Goal: Information Seeking & Learning: Learn about a topic

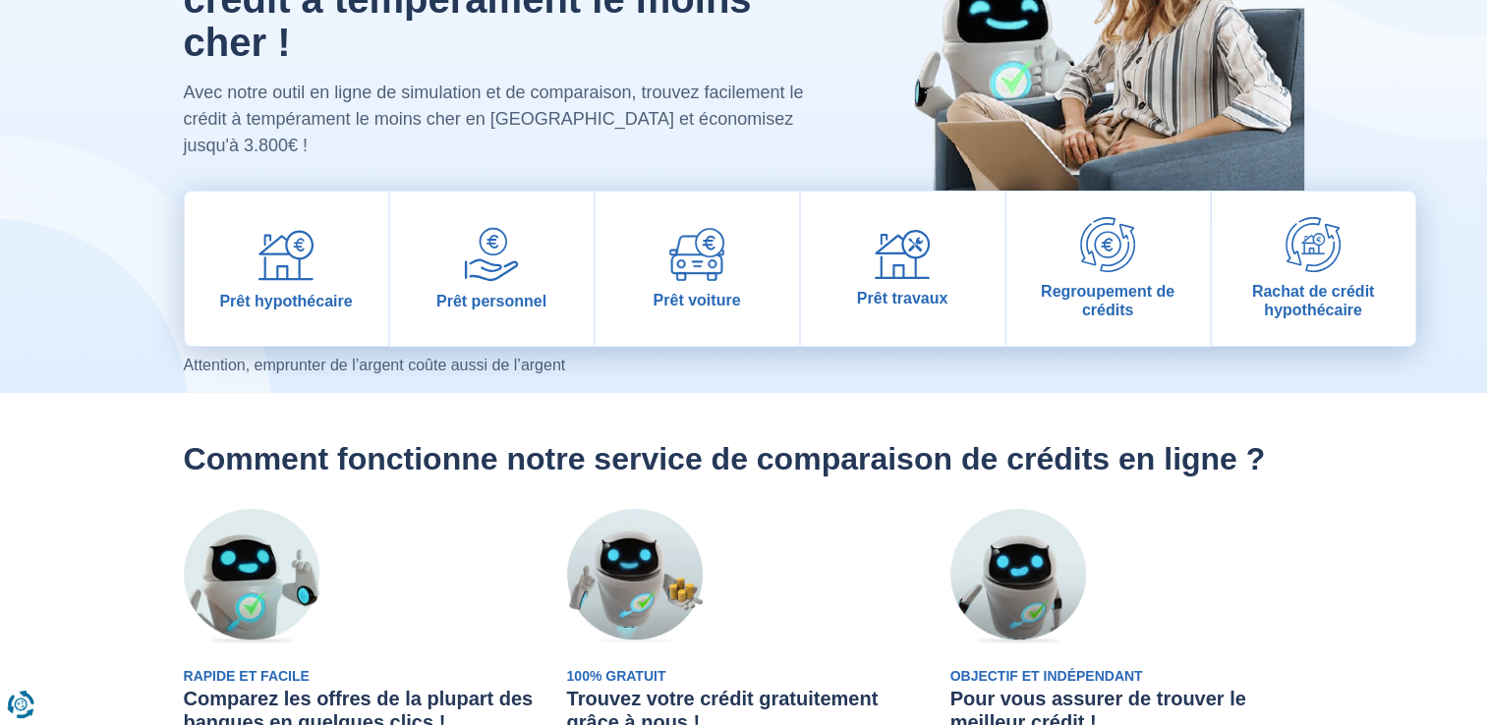
scroll to position [216, 0]
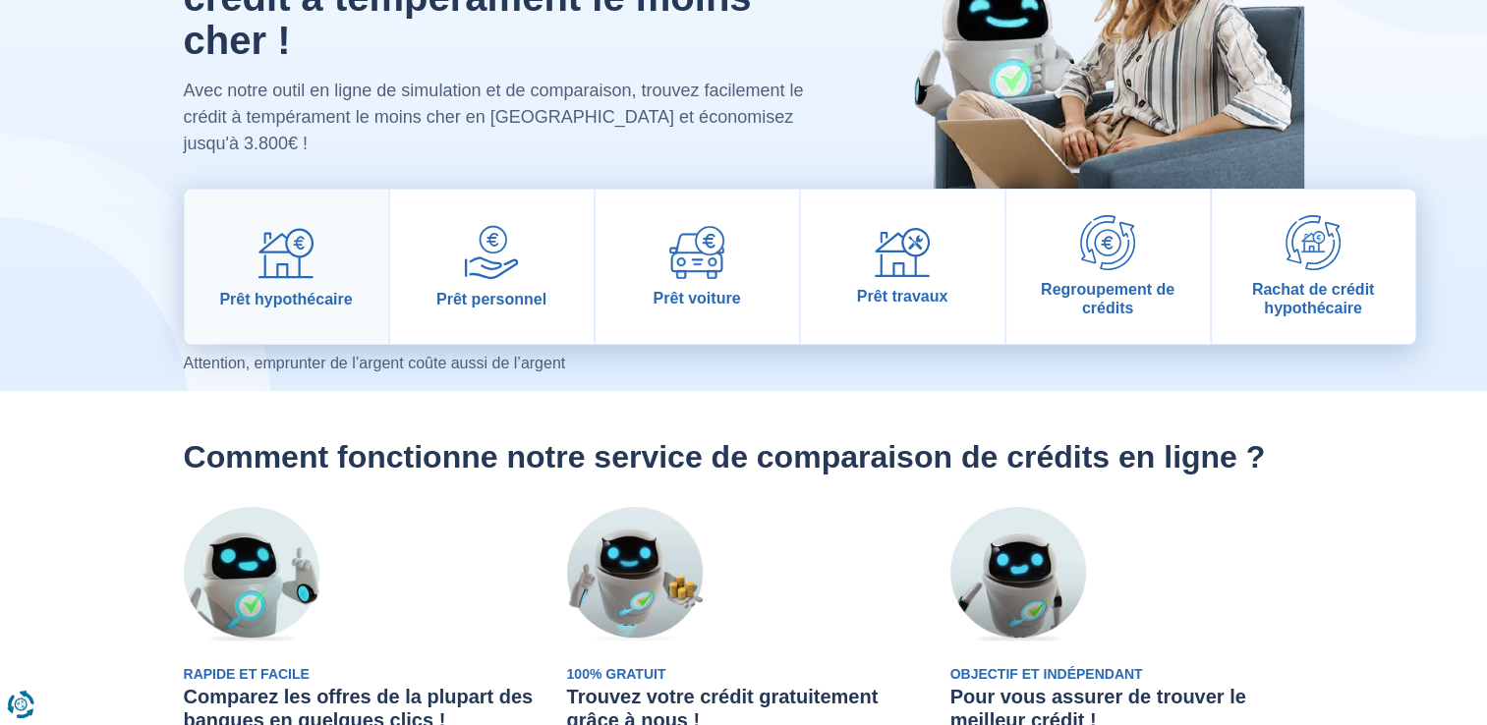
click at [298, 225] on img at bounding box center [285, 252] width 55 height 55
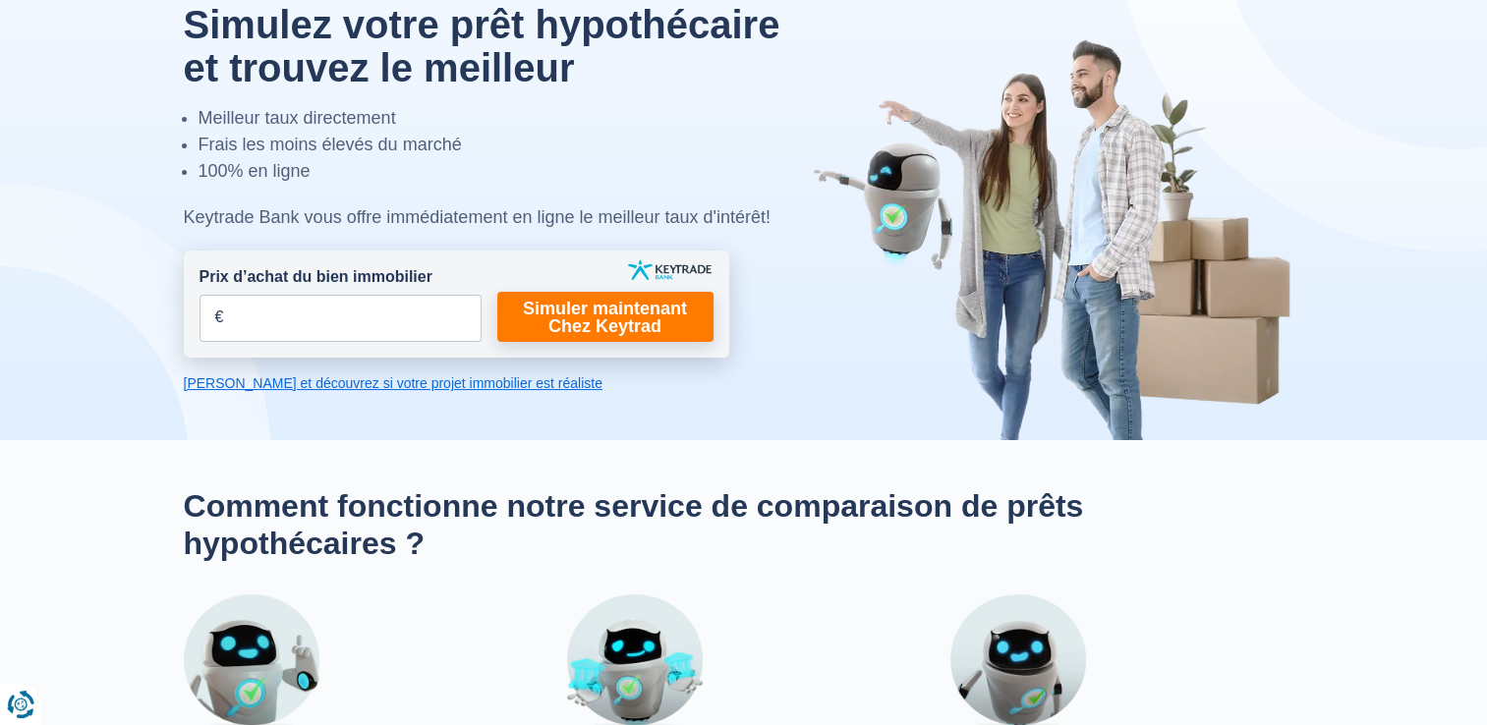
scroll to position [105, 0]
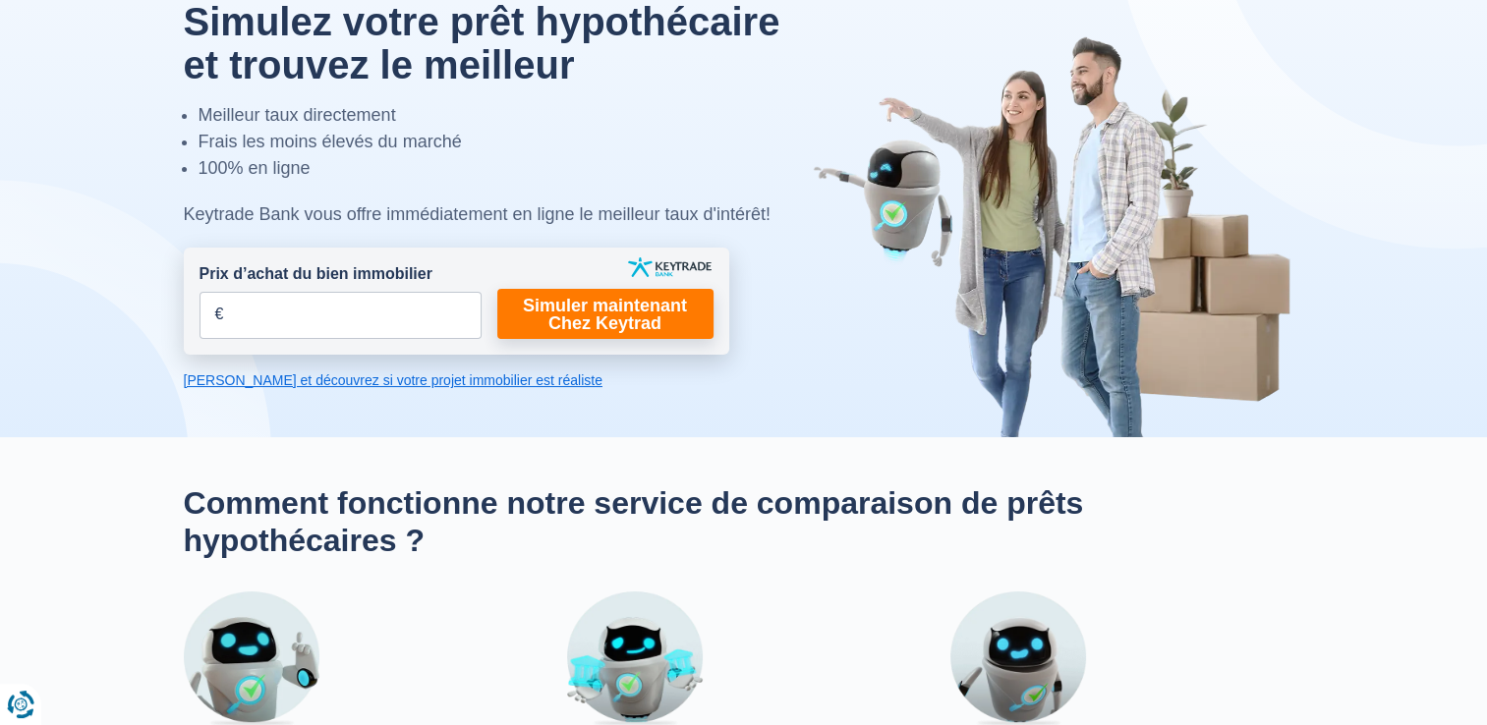
click at [309, 371] on link "[PERSON_NAME] et découvrez si votre projet immobilier est réaliste" at bounding box center [456, 380] width 545 height 20
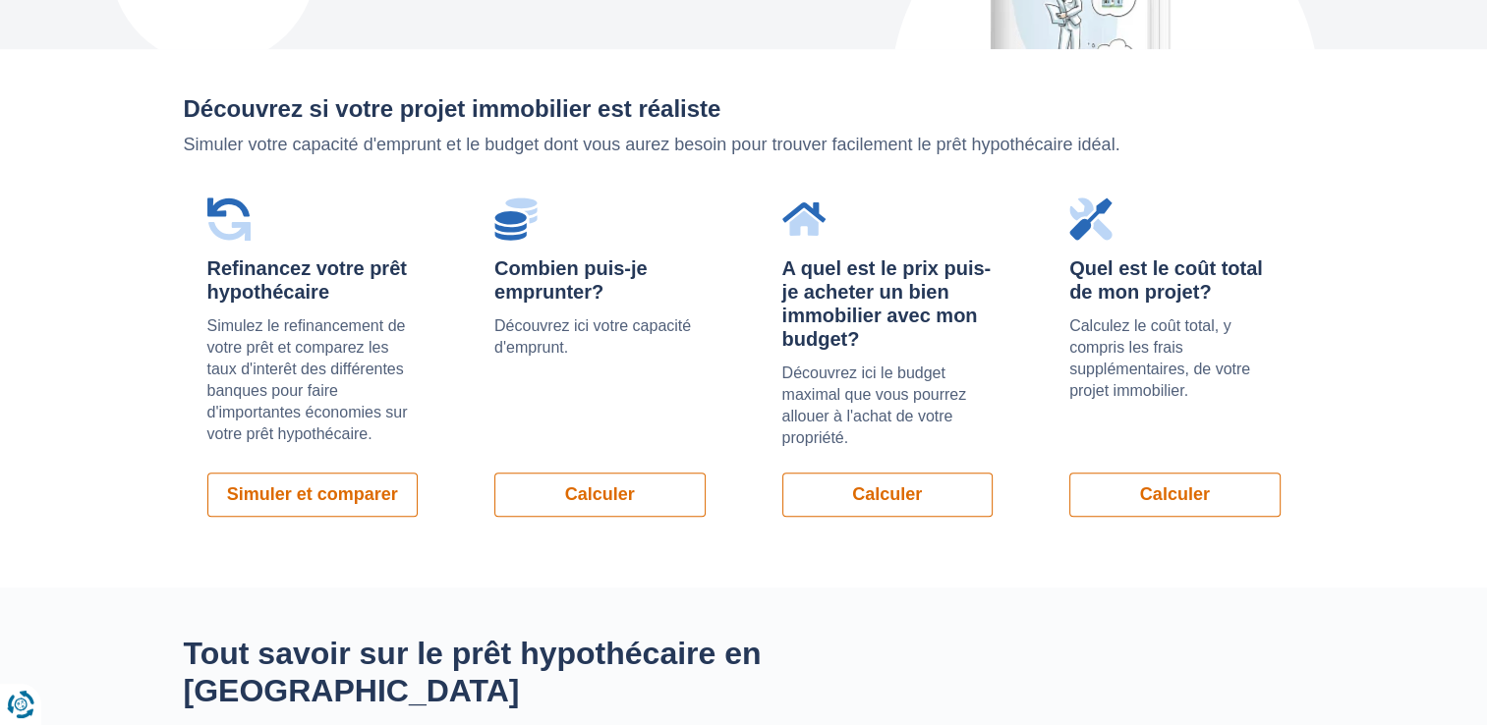
scroll to position [1356, 0]
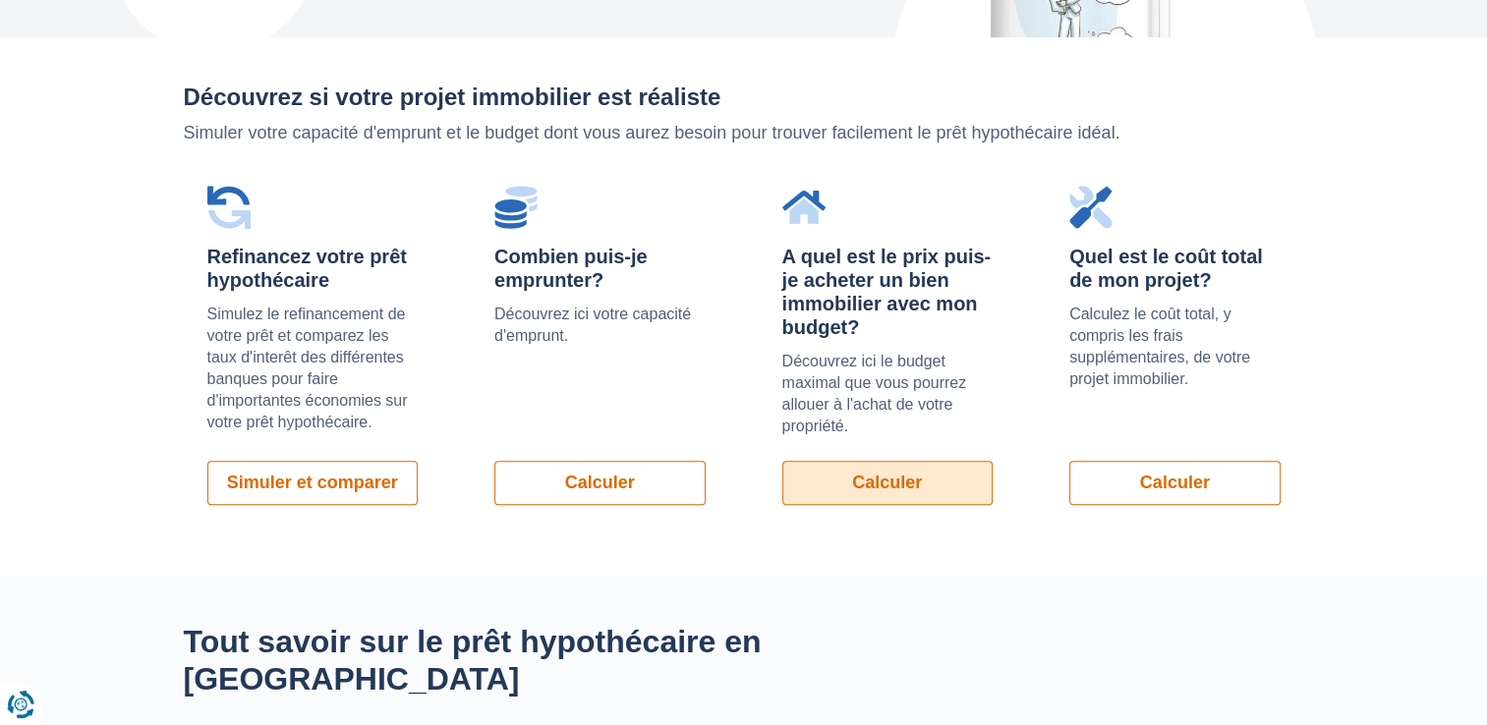
click at [857, 461] on link "Calculer" at bounding box center [887, 483] width 211 height 44
click at [884, 461] on link "Calculer" at bounding box center [887, 483] width 211 height 44
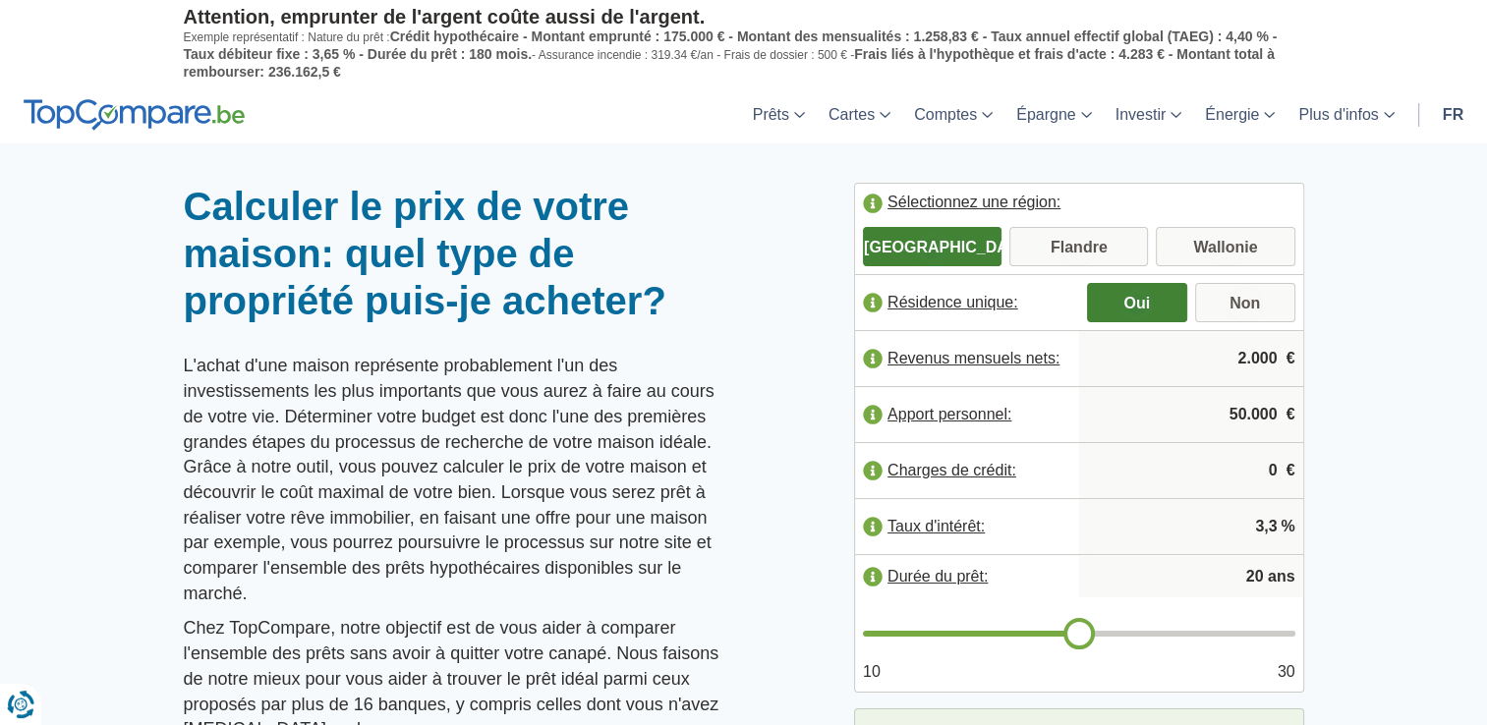
click at [1241, 357] on input "2.000" at bounding box center [1191, 358] width 208 height 53
type input "0"
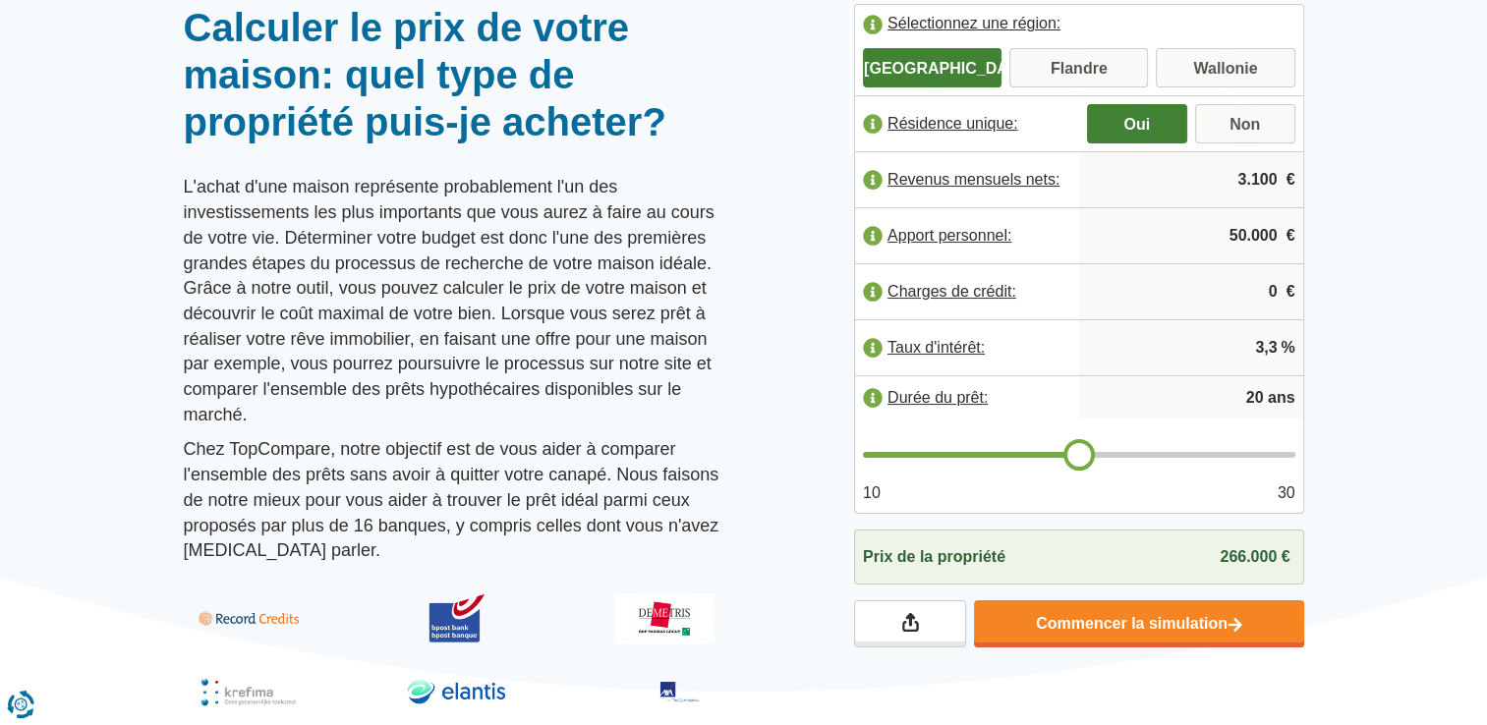
scroll to position [180, 0]
type input "3.100"
type input "21"
type input "22"
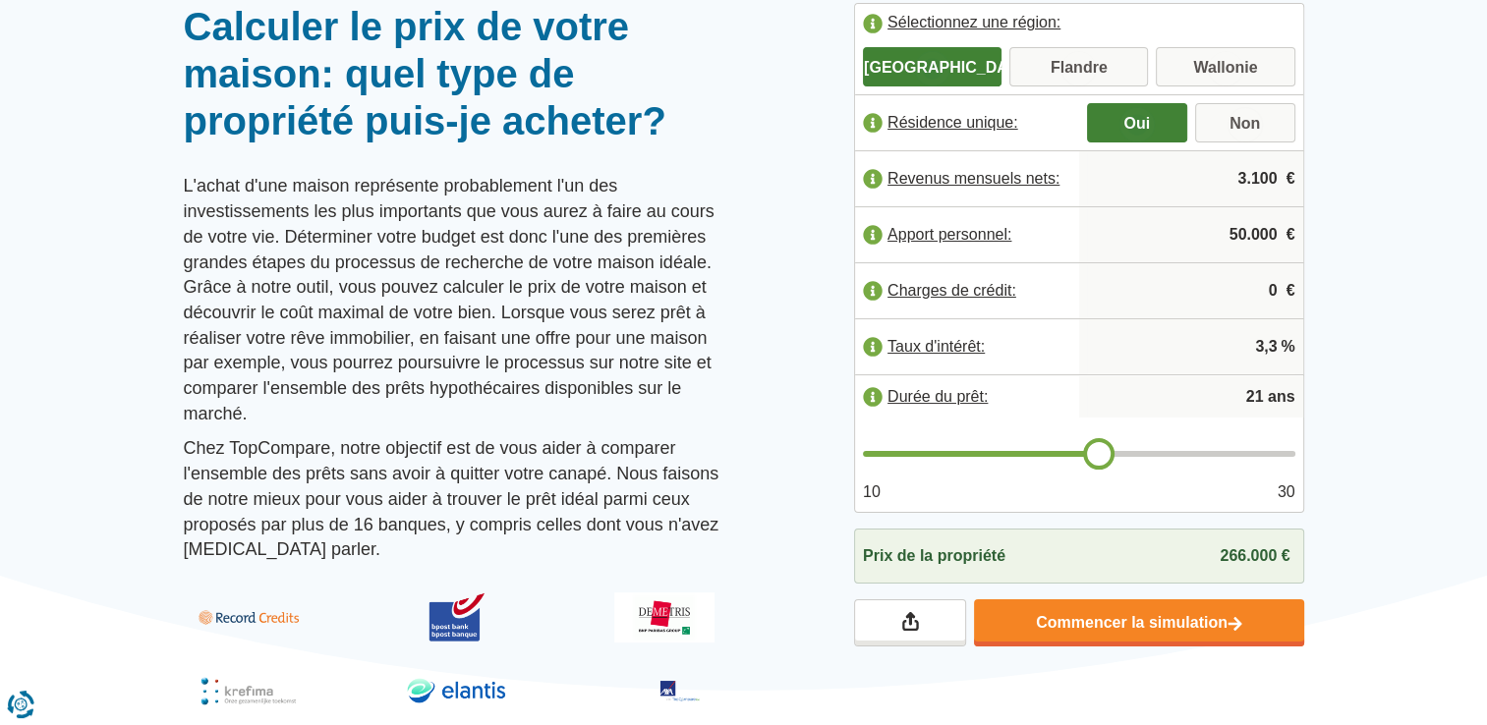
type input "22"
type input "23"
type input "24"
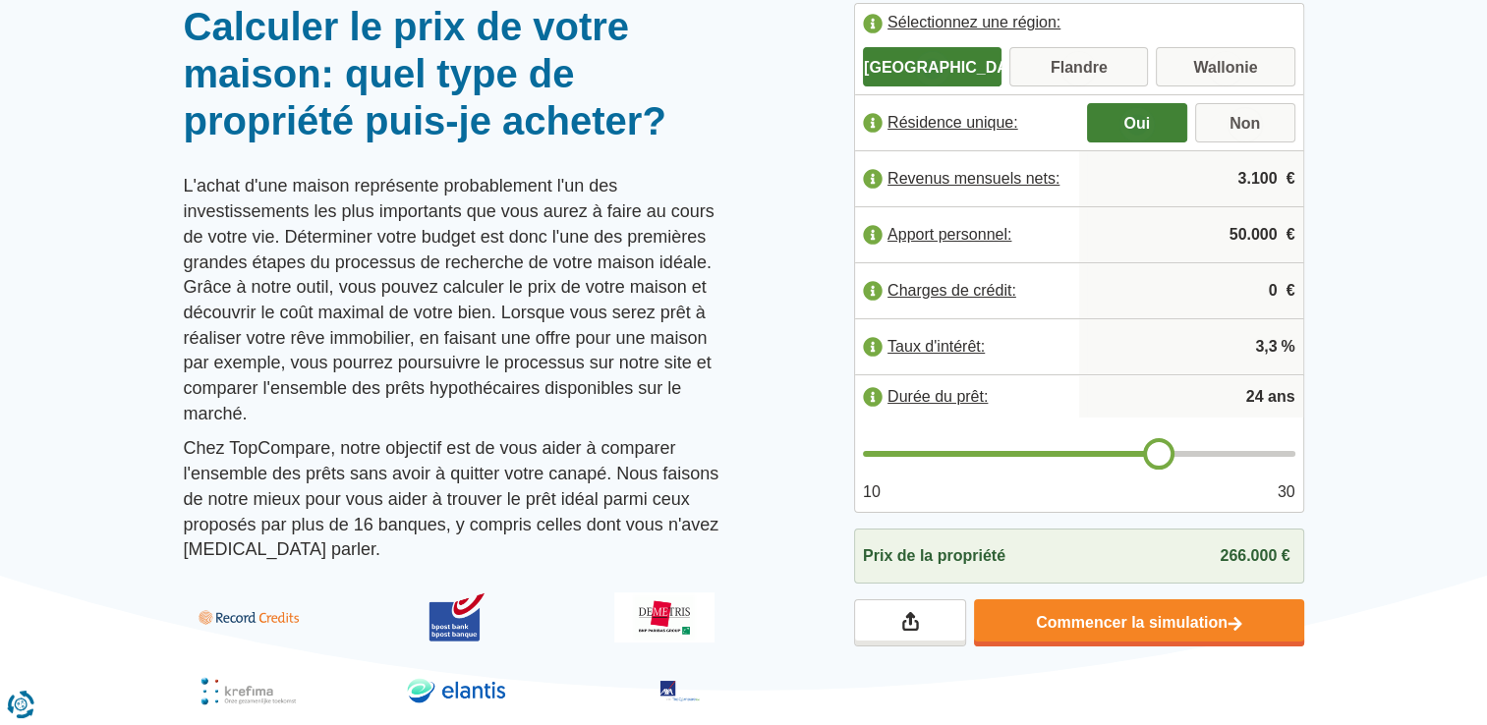
type input "25"
type input "26"
type input "27"
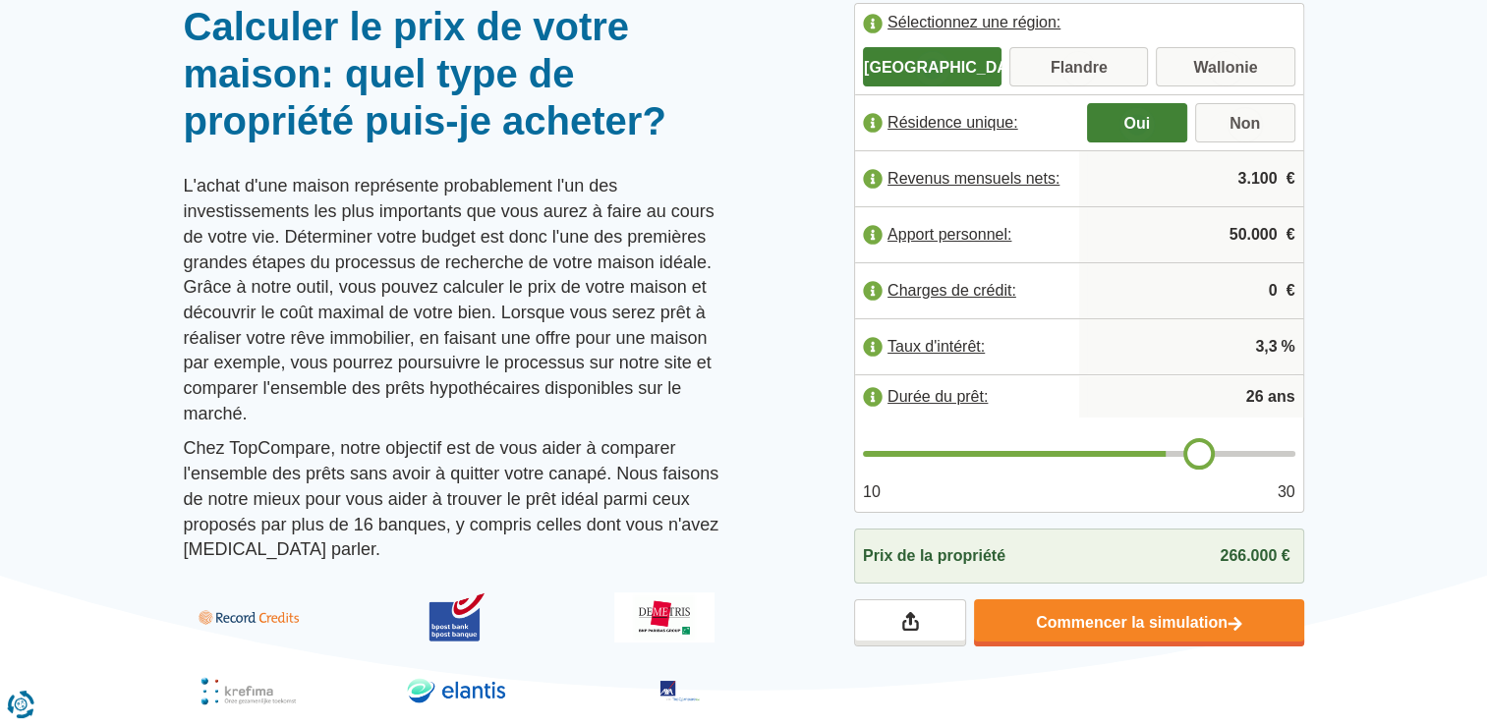
type input "27"
type input "28"
type input "29"
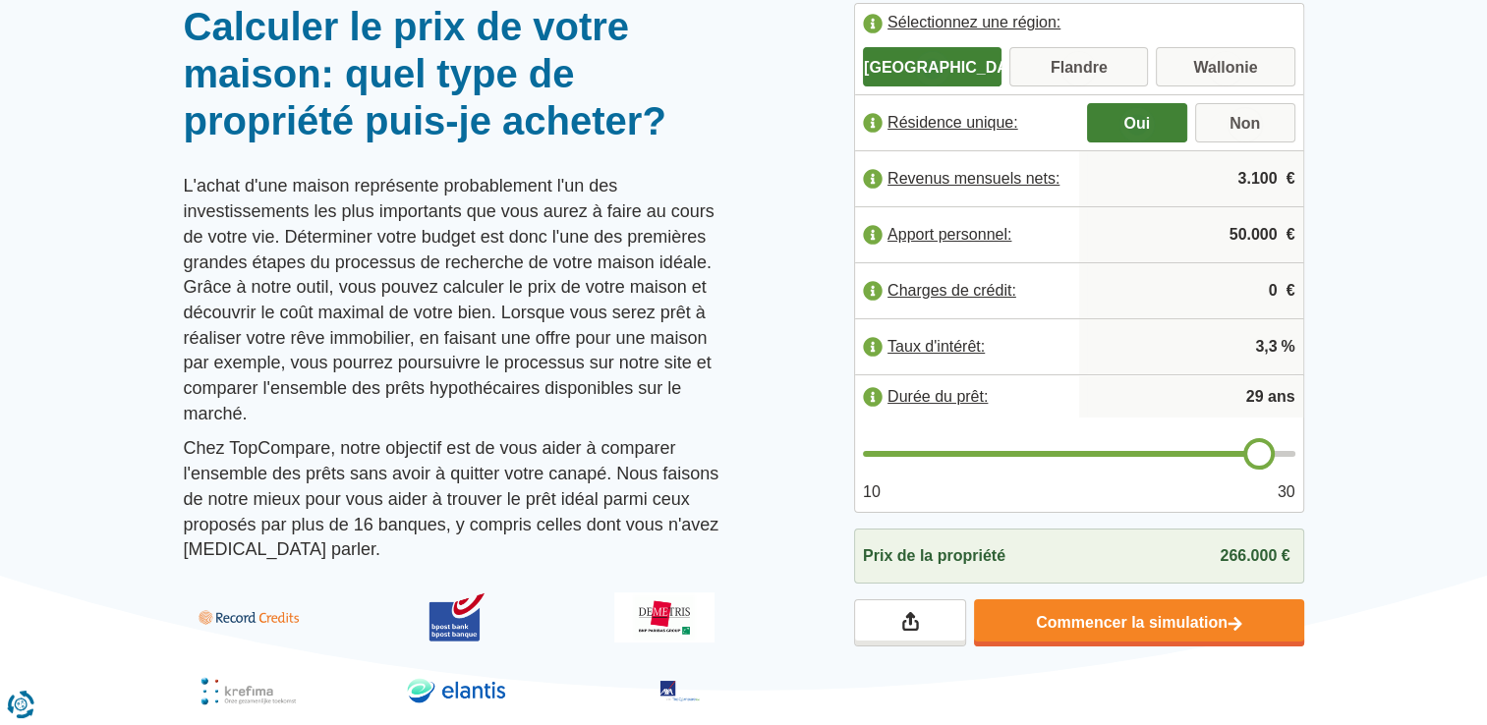
type input "30"
drag, startPoint x: 1068, startPoint y: 450, endPoint x: 1289, endPoint y: 451, distance: 221.1
type input "30"
click at [1289, 451] on input "range" at bounding box center [1079, 454] width 432 height 6
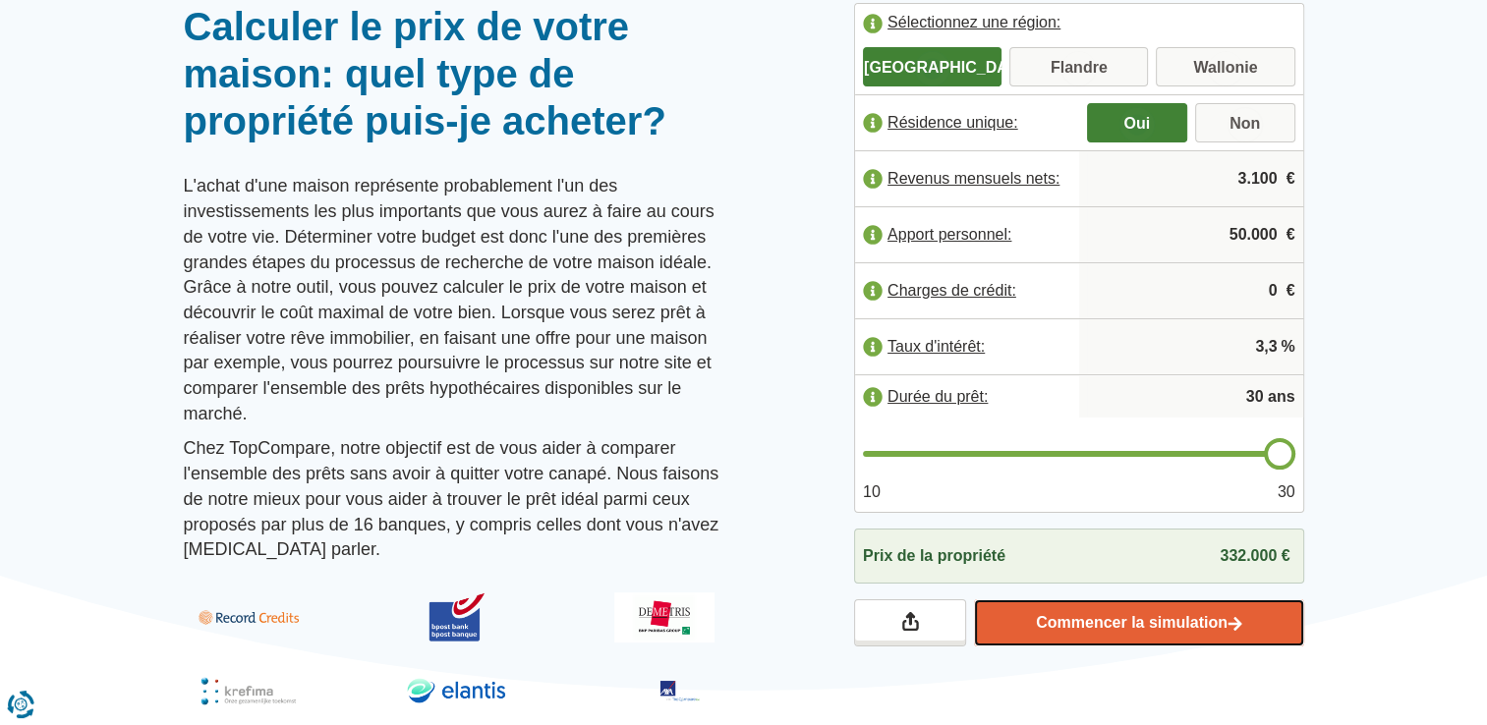
click at [1104, 630] on link "Commencer la simulation" at bounding box center [1138, 622] width 329 height 47
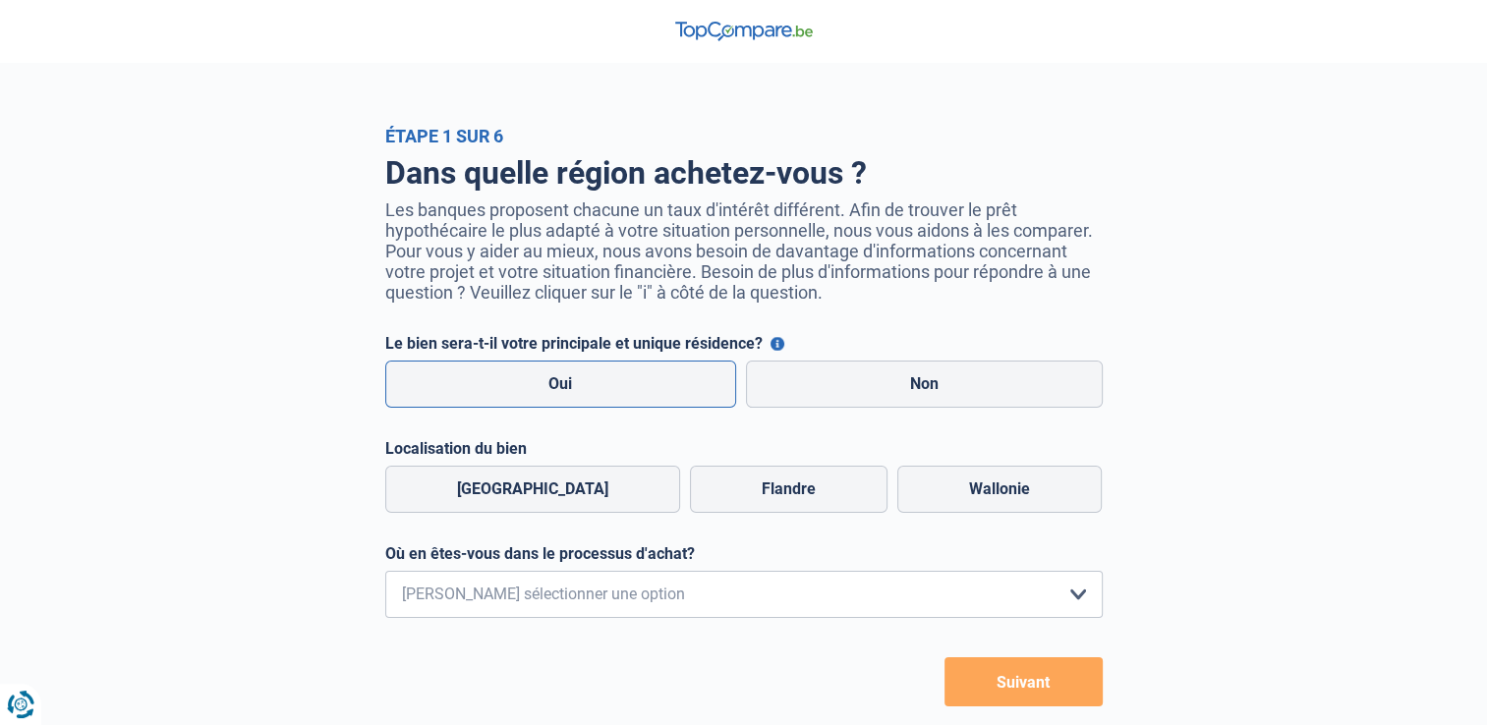
click at [532, 399] on label "Oui" at bounding box center [561, 384] width 352 height 47
click at [532, 399] on input "Oui" at bounding box center [561, 384] width 352 height 47
radio input "true"
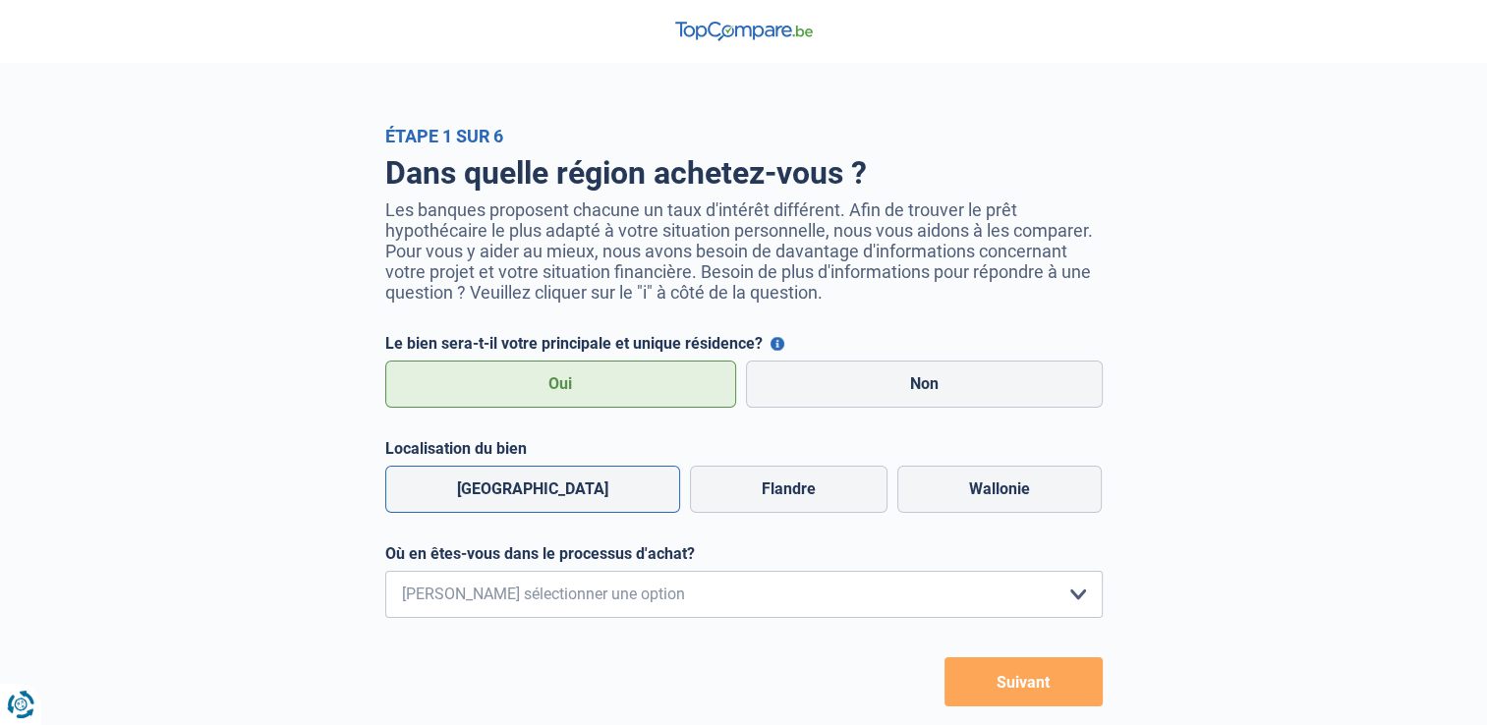
click at [531, 481] on label "Bruxelles" at bounding box center [532, 489] width 295 height 47
click at [531, 481] on input "Bruxelles" at bounding box center [532, 489] width 295 height 47
radio input "true"
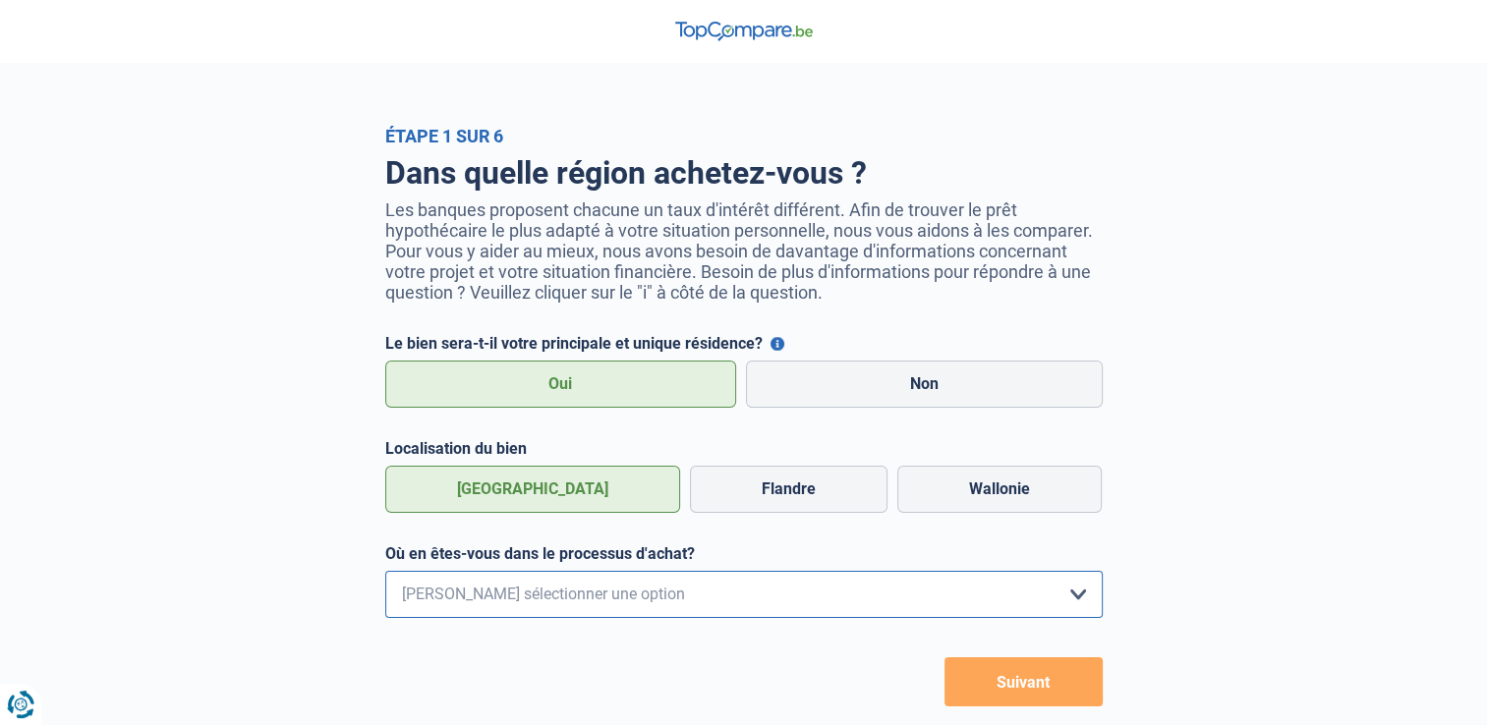
click at [522, 594] on select "Je me renseigne juste car je n'ai pas de projet d'achat concret actuellement Je…" at bounding box center [743, 594] width 717 height 47
select select "0"
click at [385, 575] on select "Je me renseigne juste car je n'ai pas de projet d'achat concret actuellement Je…" at bounding box center [743, 594] width 717 height 47
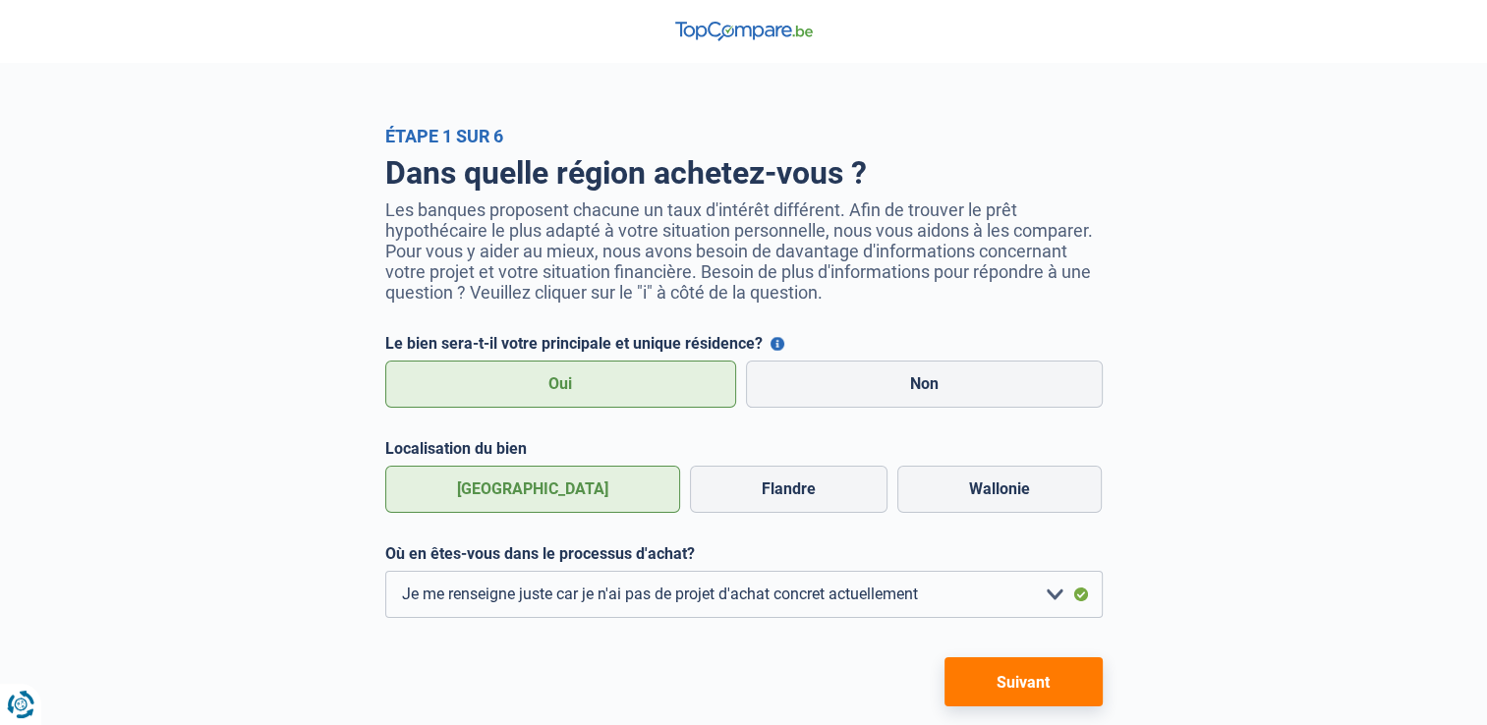
click at [1019, 677] on button "Suivant" at bounding box center [1023, 681] width 158 height 49
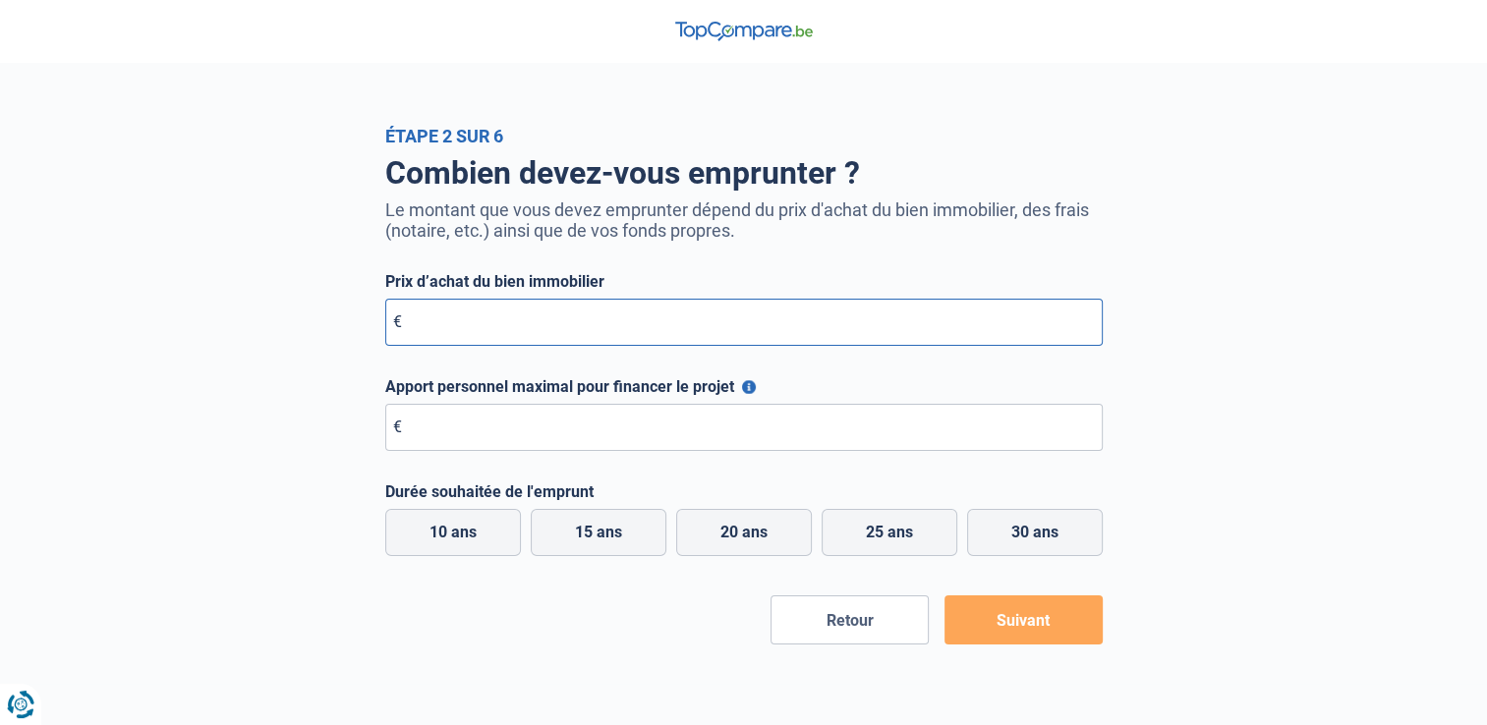
click at [393, 312] on input "Prix d’achat du bien immobilier" at bounding box center [743, 322] width 717 height 47
type input "325.000"
click at [476, 425] on input "Apport personnel maximal pour financer le projet" at bounding box center [743, 427] width 717 height 47
type input "50.000"
click at [990, 521] on label "30 ans" at bounding box center [1035, 532] width 136 height 47
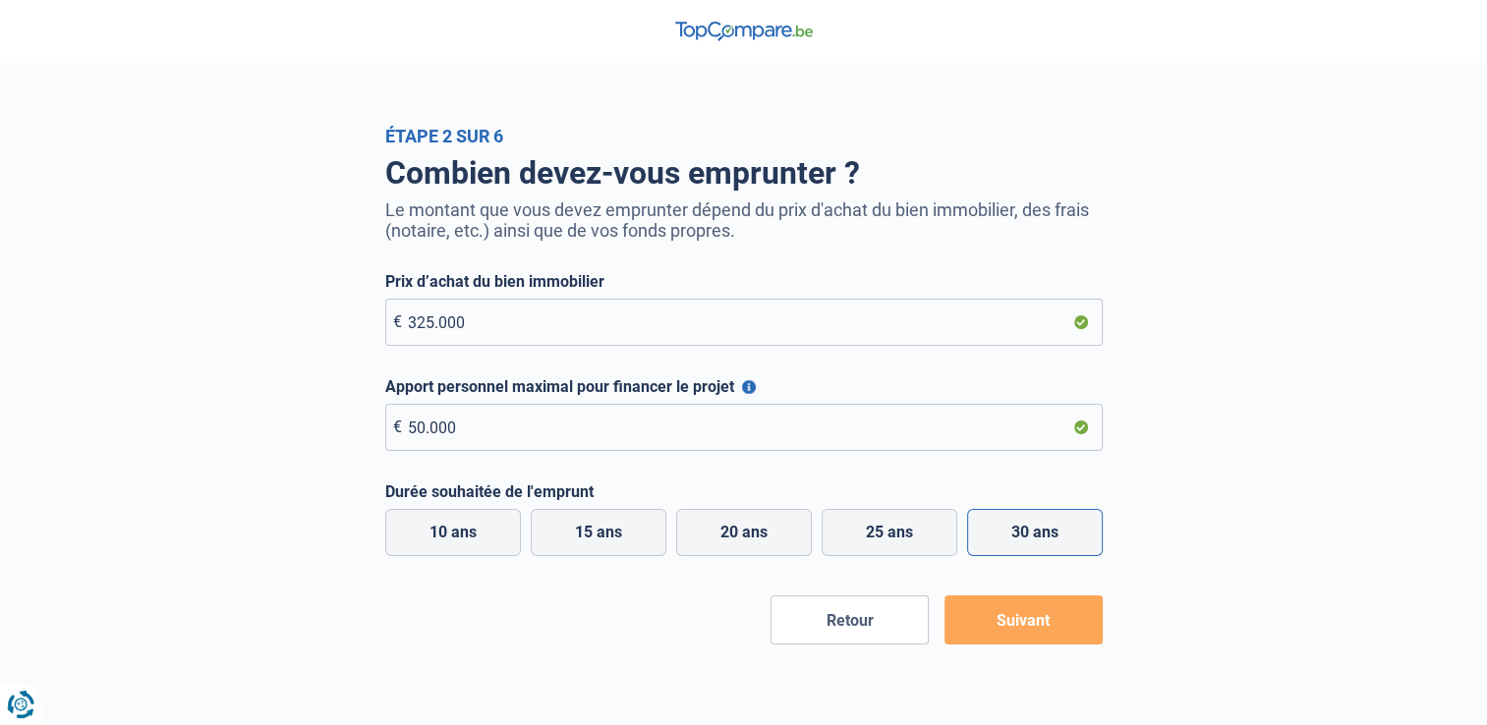
click at [990, 521] on input "30 ans" at bounding box center [1035, 532] width 136 height 47
radio input "true"
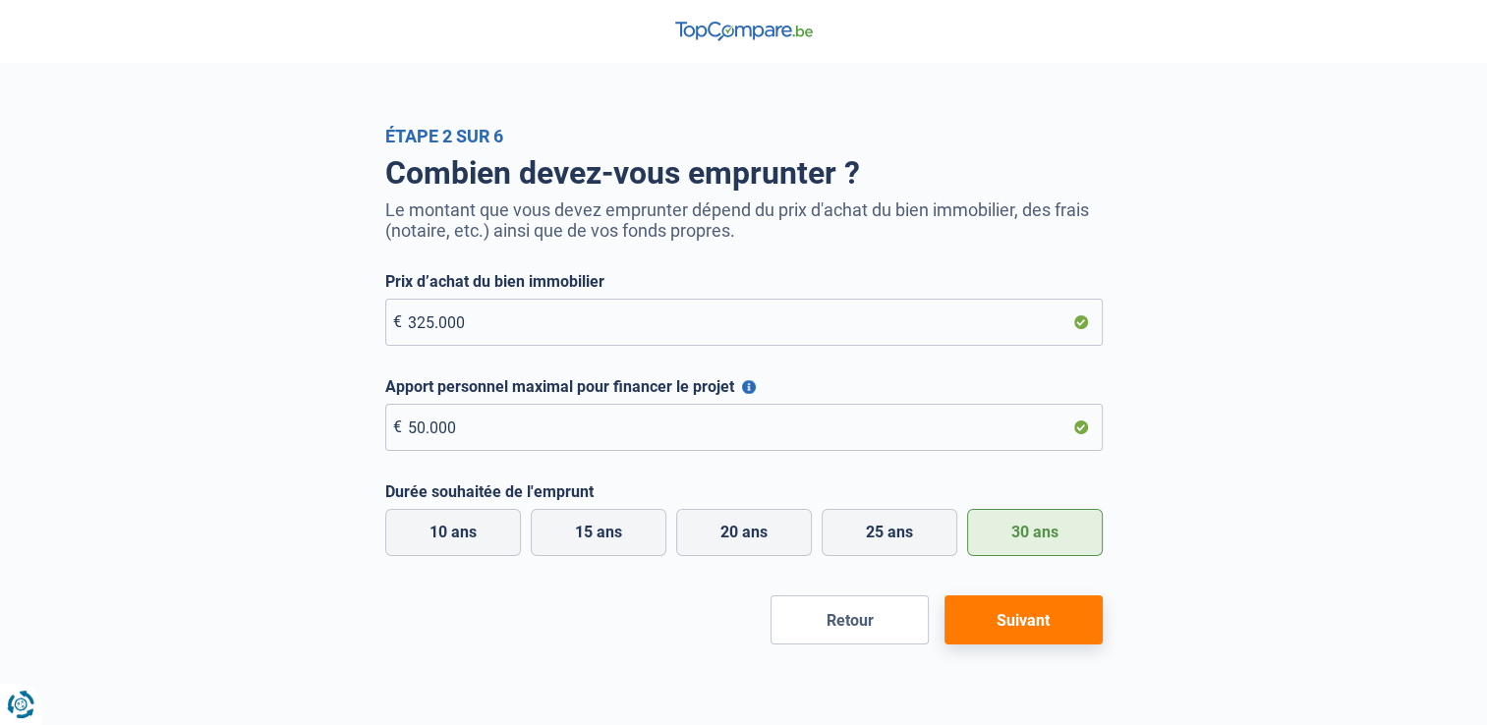
click at [1077, 600] on button "Suivant" at bounding box center [1023, 619] width 158 height 49
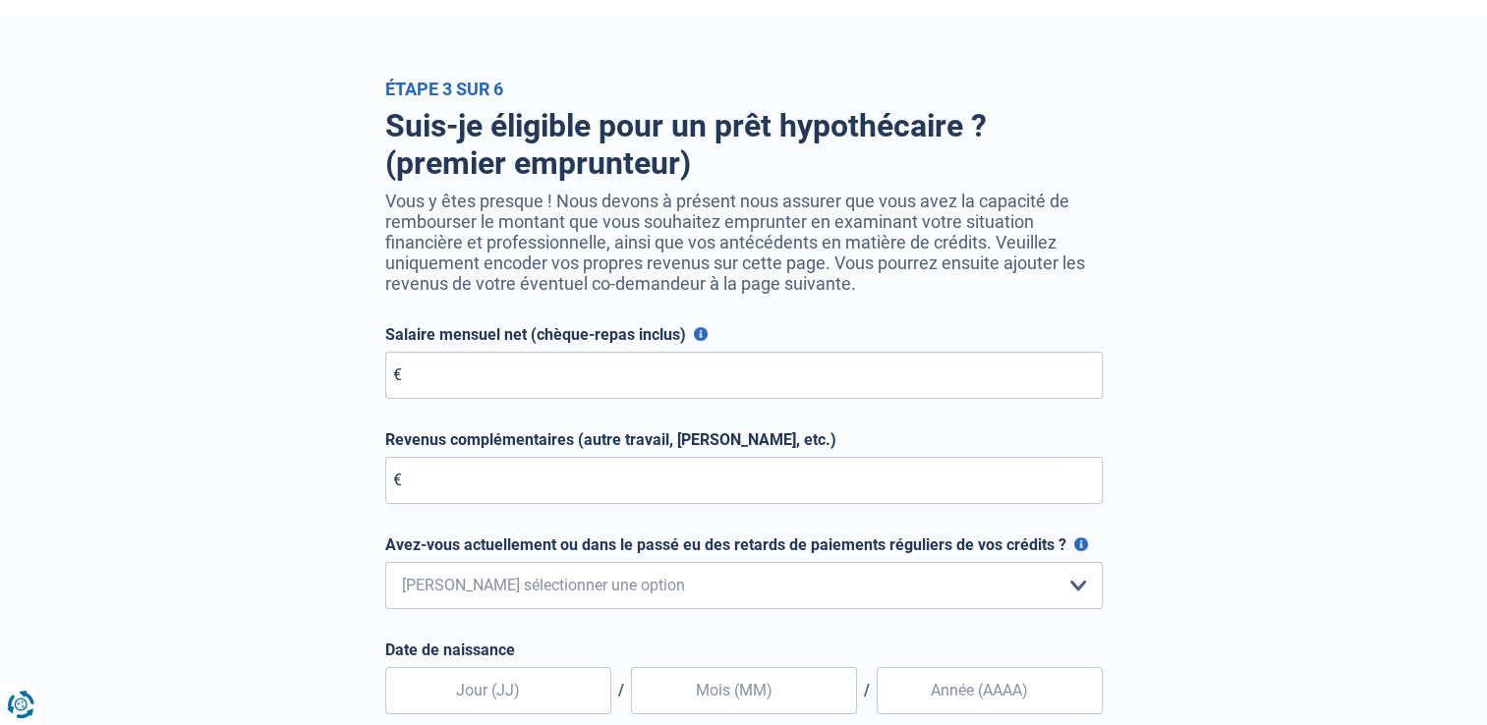
scroll to position [51, 0]
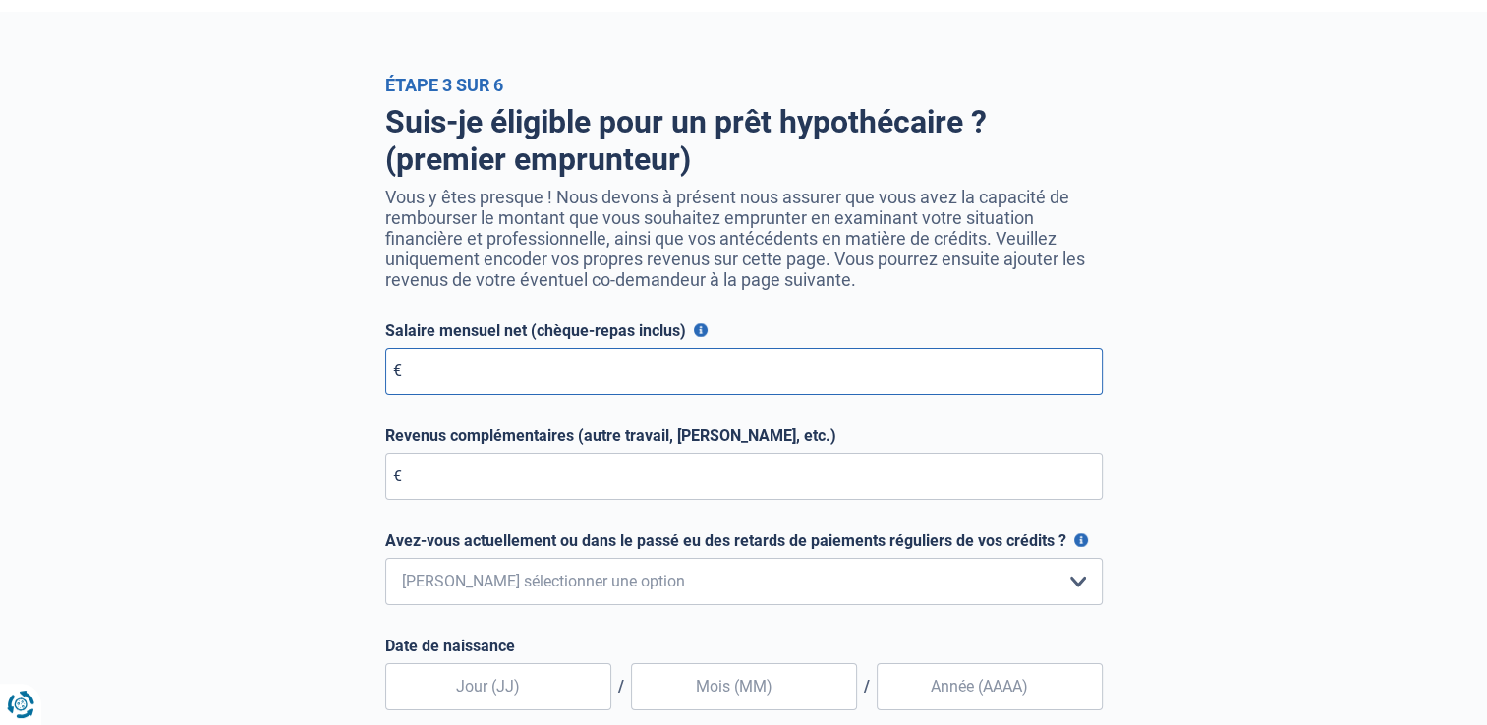
click at [612, 379] on input "Salaire mensuel net (chèque-repas inclus)" at bounding box center [743, 371] width 717 height 47
click at [518, 371] on input "Salaire mensuel net (chèque-repas inclus)" at bounding box center [743, 371] width 717 height 47
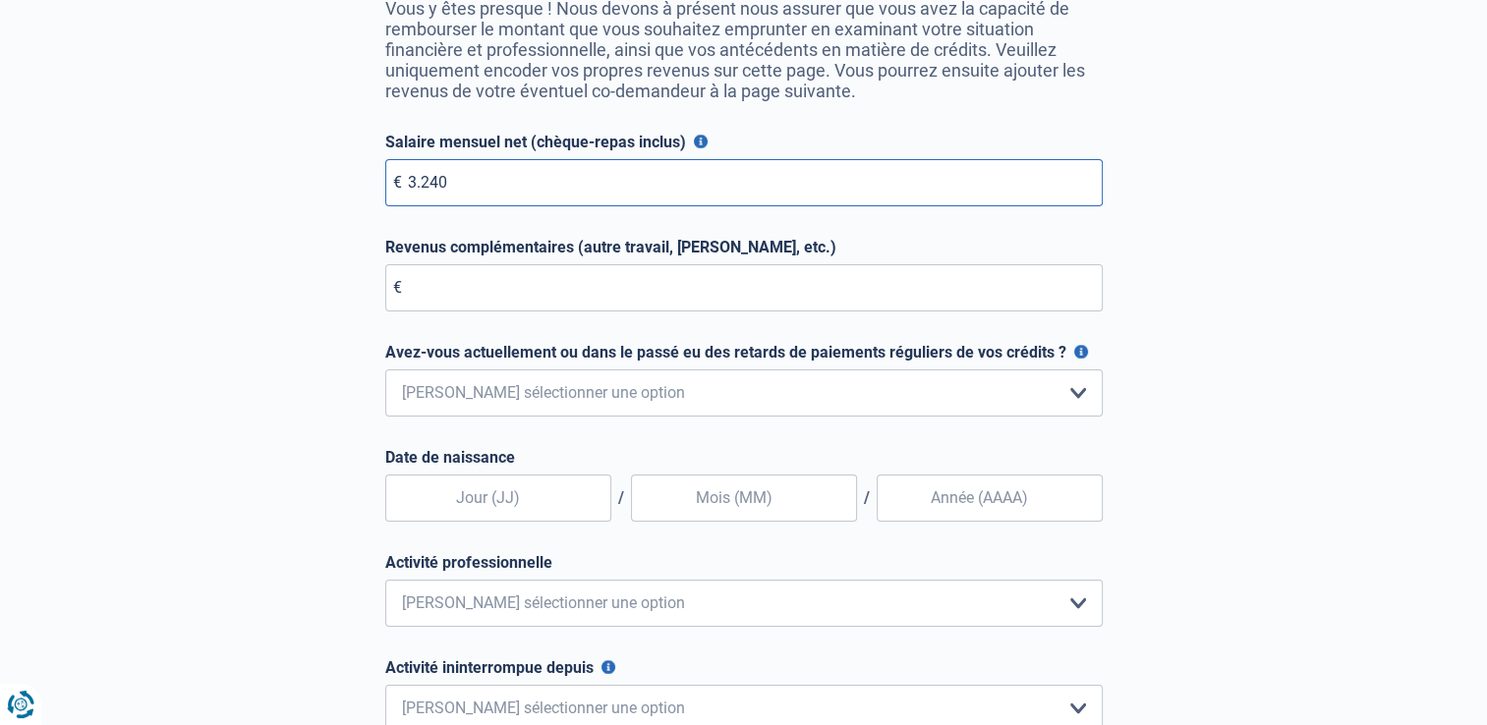
scroll to position [243, 0]
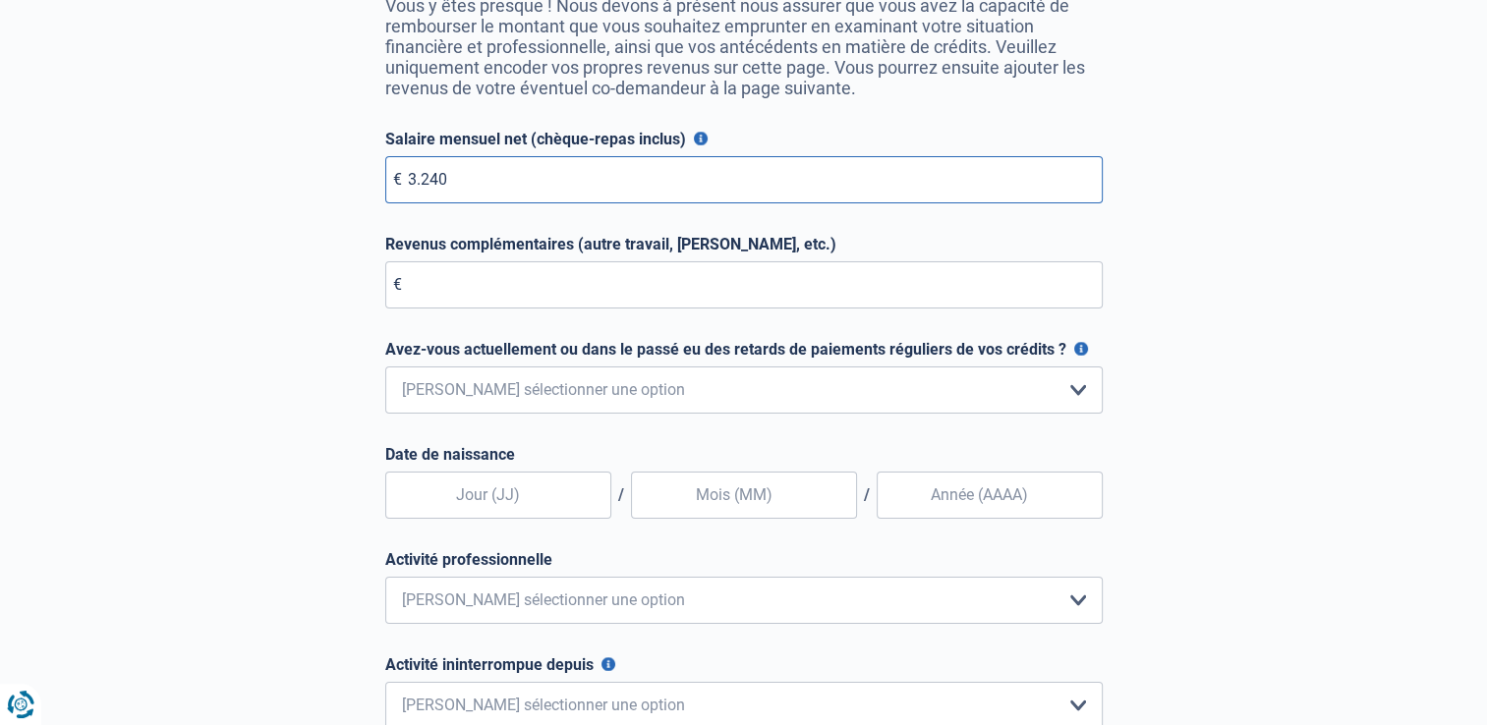
type input "3.240"
click at [625, 400] on select "Non, jamais Oui mais j'ai tout remboursé il y a moins d'un an Oui mais cela fai…" at bounding box center [743, 390] width 717 height 47
select select "0"
click at [385, 369] on select "Non, jamais Oui mais j'ai tout remboursé il y a moins d'un an Oui mais cela fai…" at bounding box center [743, 390] width 717 height 47
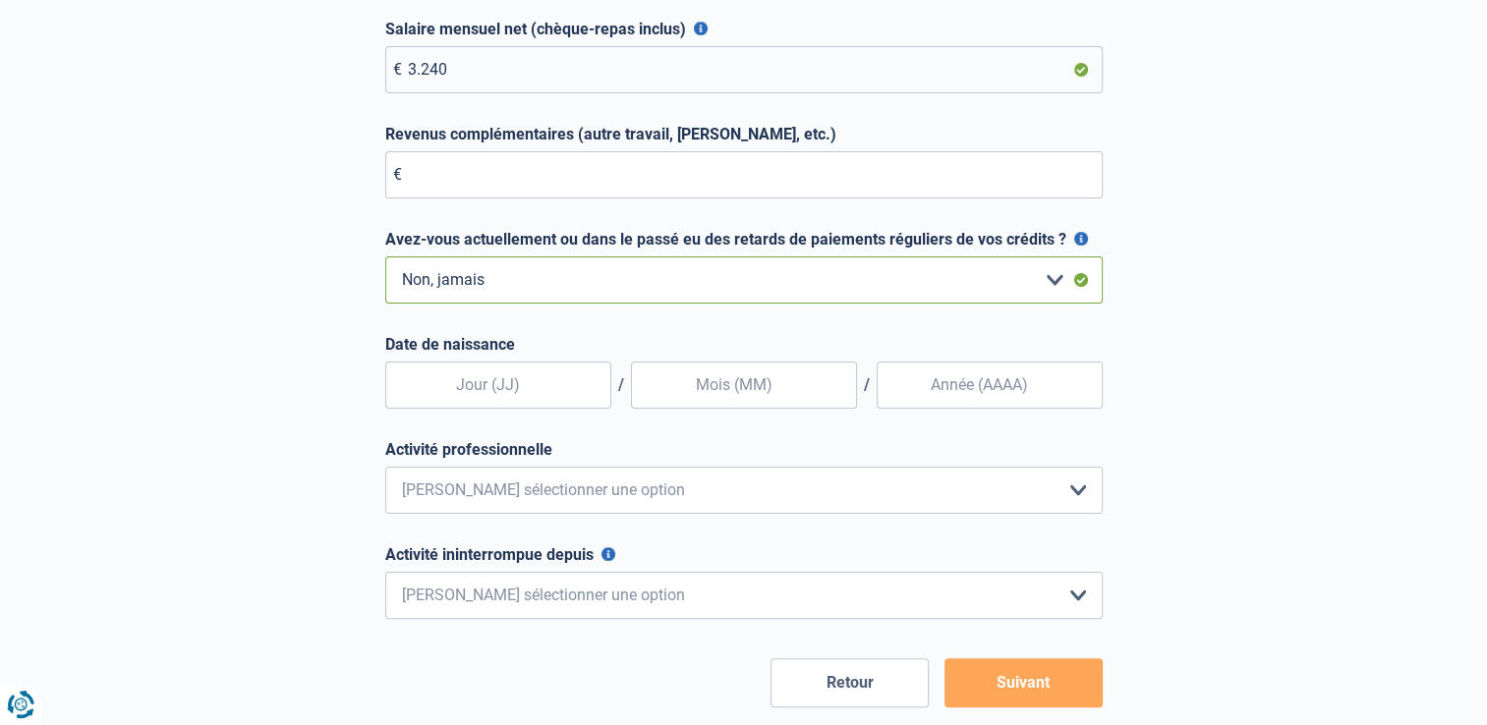
scroll to position [360, 0]
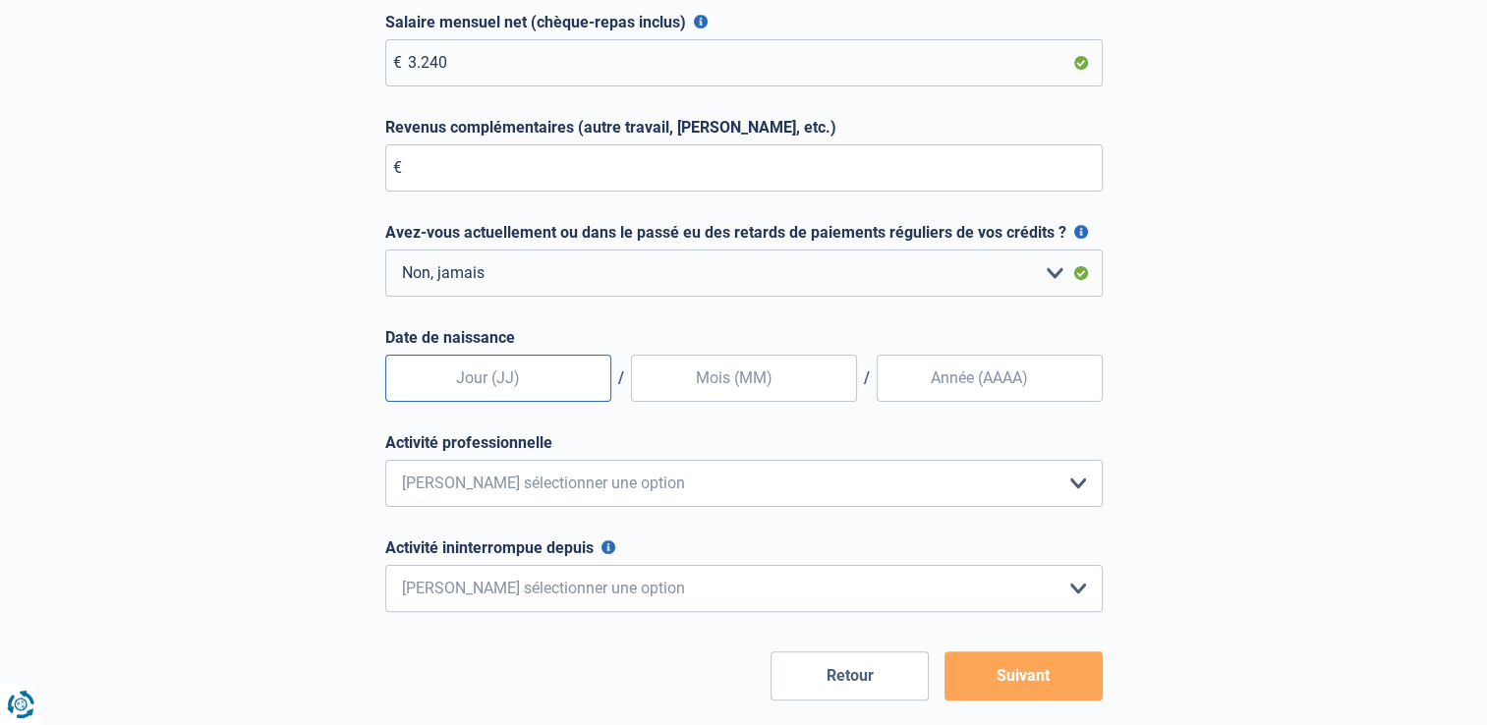
click at [443, 376] on input "text" at bounding box center [498, 378] width 226 height 47
type input "05"
type input "11"
type input "1992"
click at [447, 497] on select "Employé privé Ouvrier Fonctionnaire Indépendant Dirigeant d'entreprise Pensionn…" at bounding box center [743, 483] width 717 height 47
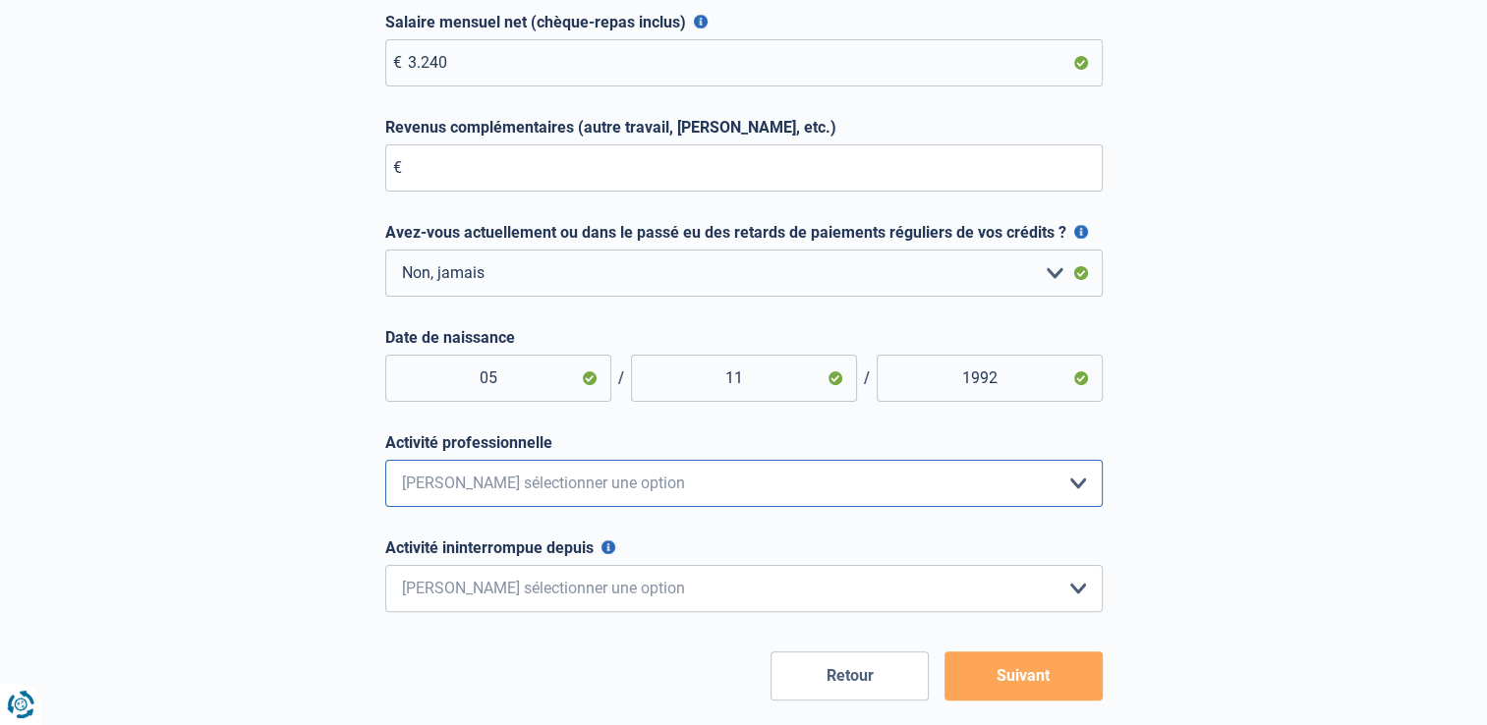
select select "official"
click at [385, 464] on select "Employé privé Ouvrier Fonctionnaire Indépendant Dirigeant d'entreprise Pensionn…" at bounding box center [743, 483] width 717 height 47
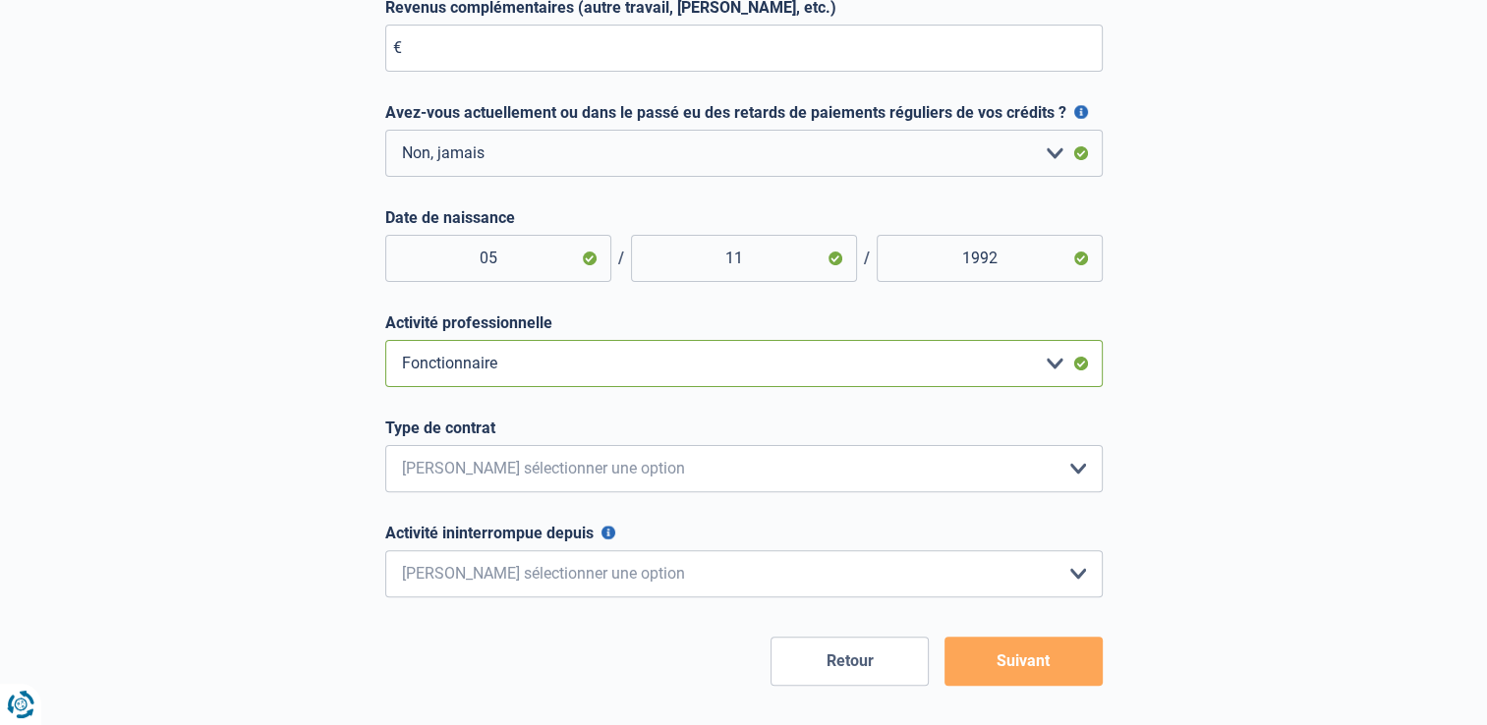
scroll to position [481, 0]
click at [432, 472] on select "Intérimaire Contrat à Durée Indéterminée Contrat à Durée Déterminée Veuillez sé…" at bounding box center [743, 466] width 717 height 47
select select "permanent"
click at [385, 447] on select "Intérimaire Contrat à Durée Indéterminée Contrat à Durée Déterminée Veuillez sé…" at bounding box center [743, 466] width 717 height 47
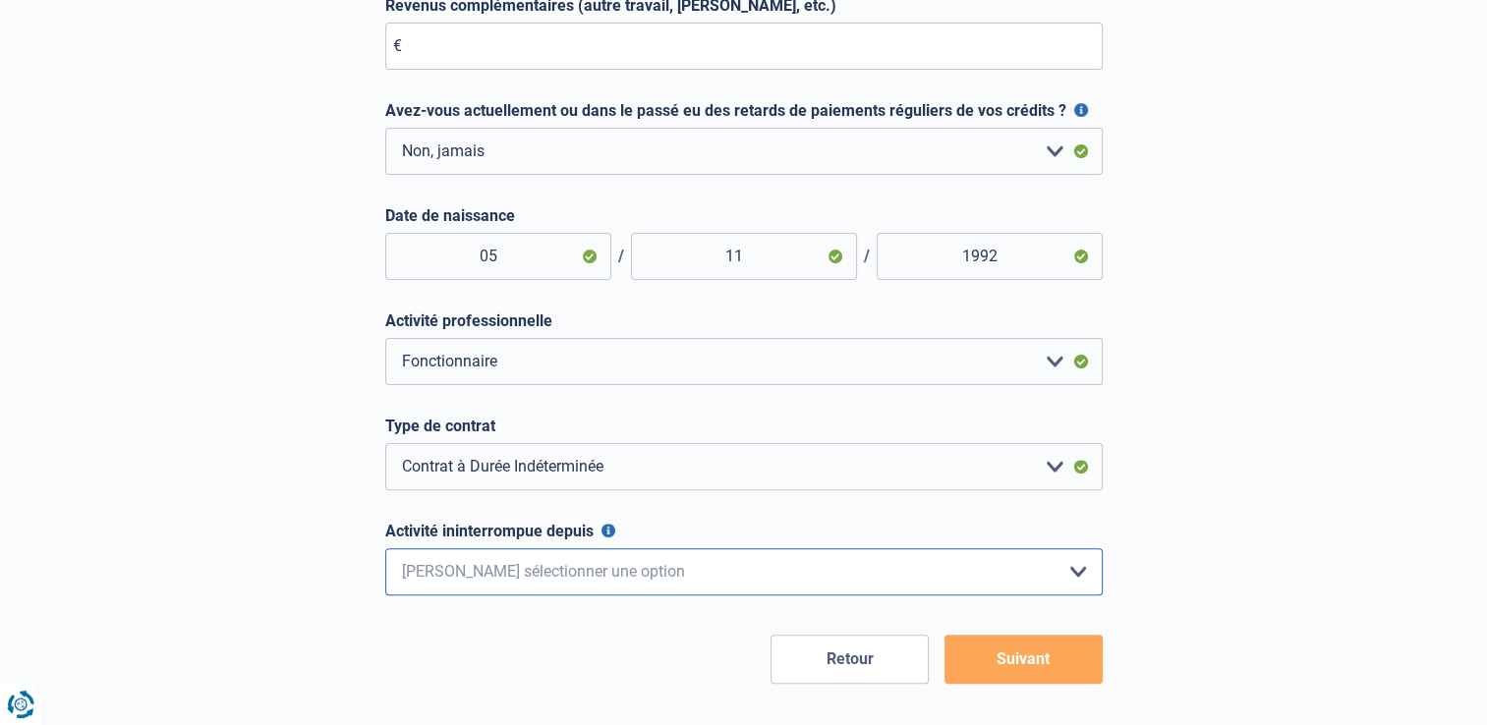
click at [468, 584] on select "< 6 mois 6 - 12 mois 12 - 24 mois 24 - 36 mois > 36 mois Veuillez sélectionner …" at bounding box center [743, 571] width 717 height 47
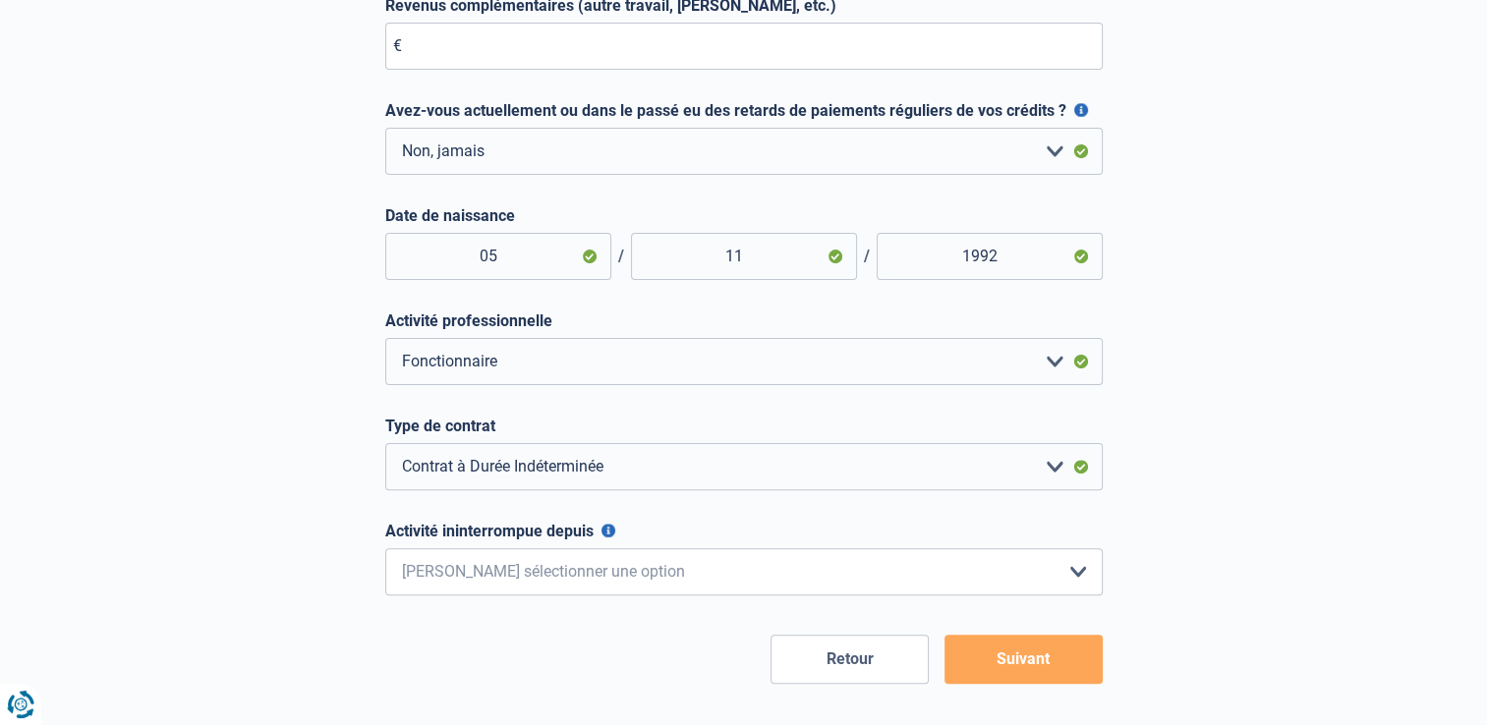
click at [304, 585] on div "Suis-je éligible pour un prêt hypothécaire ? (premier emprunteur) Vous y êtes p…" at bounding box center [744, 174] width 1120 height 1019
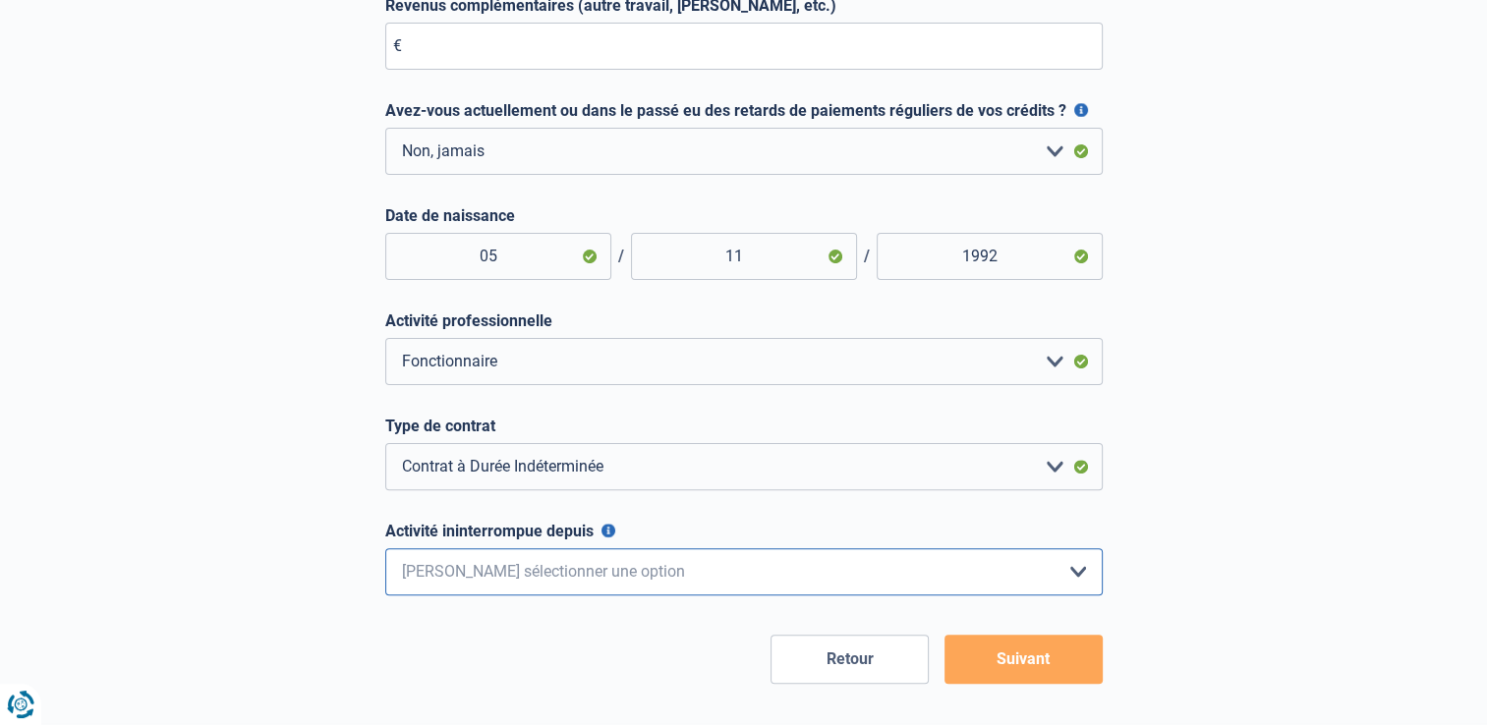
click at [535, 578] on select "< 6 mois 6 - 12 mois 12 - 24 mois 24 - 36 mois > 36 mois Veuillez sélectionner …" at bounding box center [743, 571] width 717 height 47
select select "more36"
click at [385, 552] on select "< 6 mois 6 - 12 mois 12 - 24 mois 24 - 36 mois > 36 mois Veuillez sélectionner …" at bounding box center [743, 571] width 717 height 47
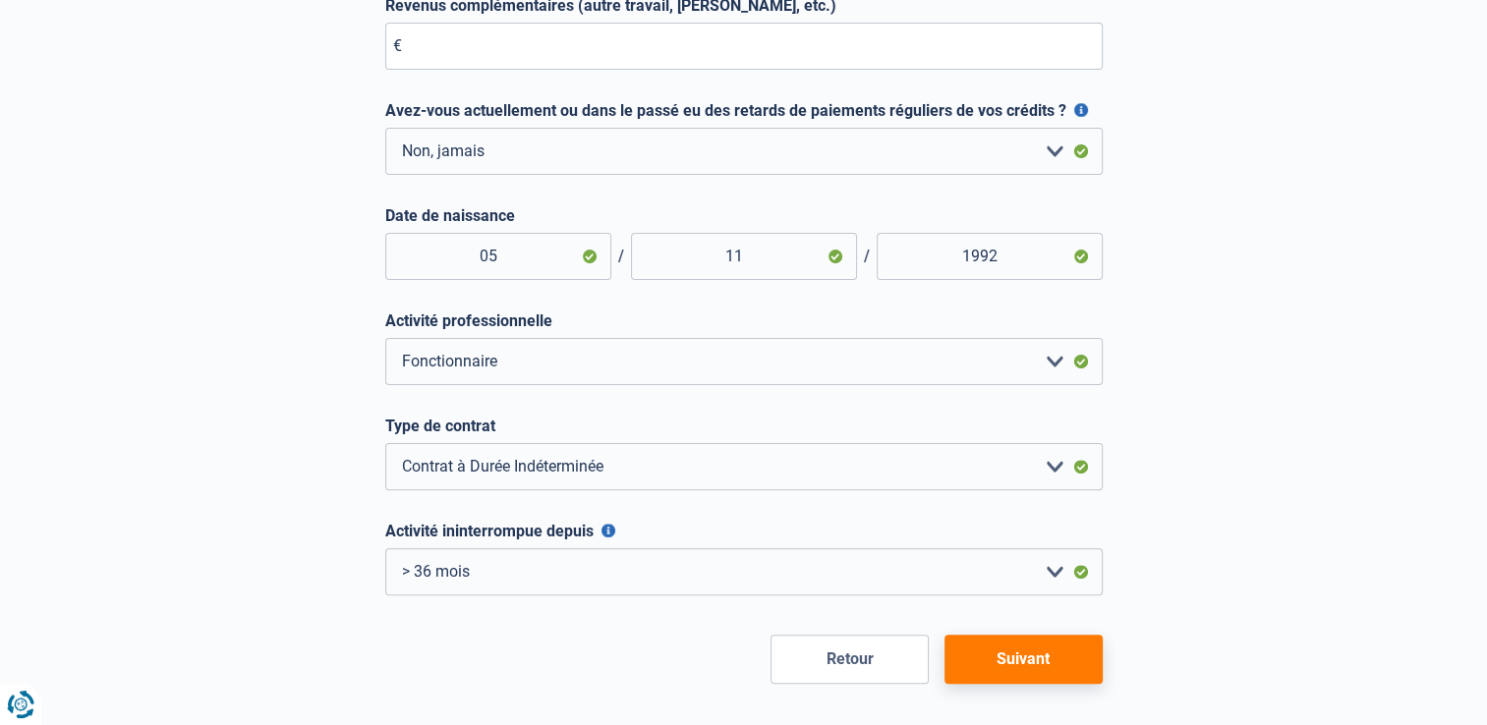
click at [1042, 655] on button "Suivant" at bounding box center [1023, 659] width 158 height 49
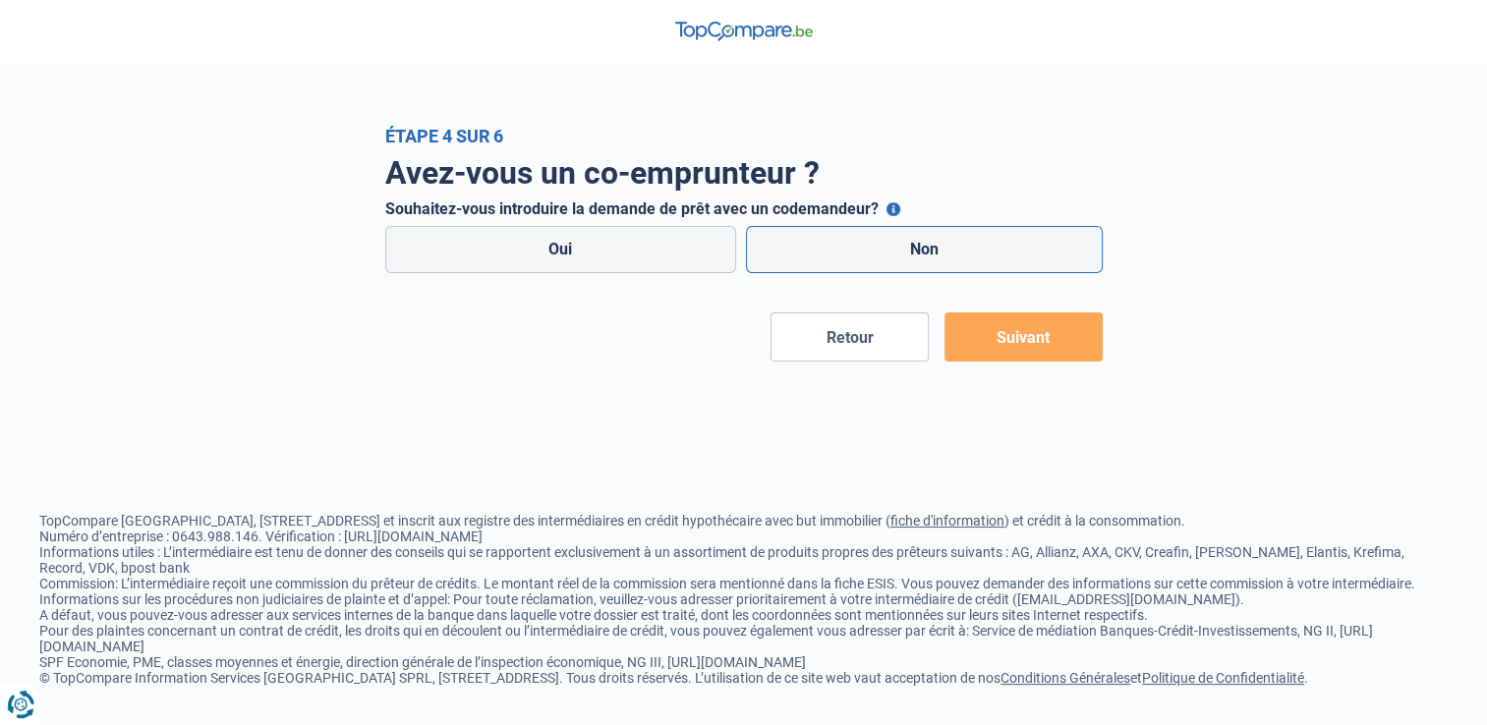
click at [906, 241] on label "Non" at bounding box center [924, 249] width 357 height 47
click at [906, 241] on input "Non" at bounding box center [924, 249] width 357 height 47
radio input "true"
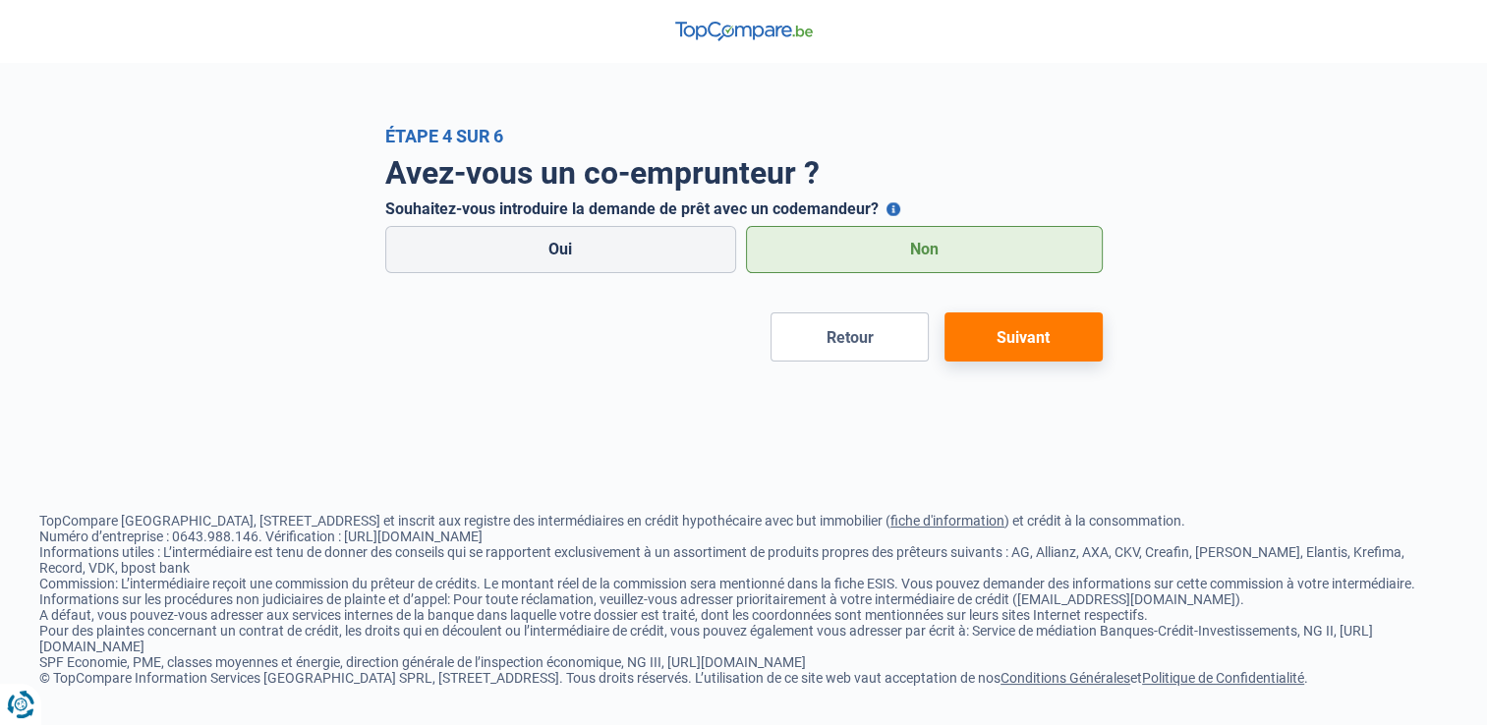
click at [1051, 341] on button "Suivant" at bounding box center [1023, 336] width 158 height 49
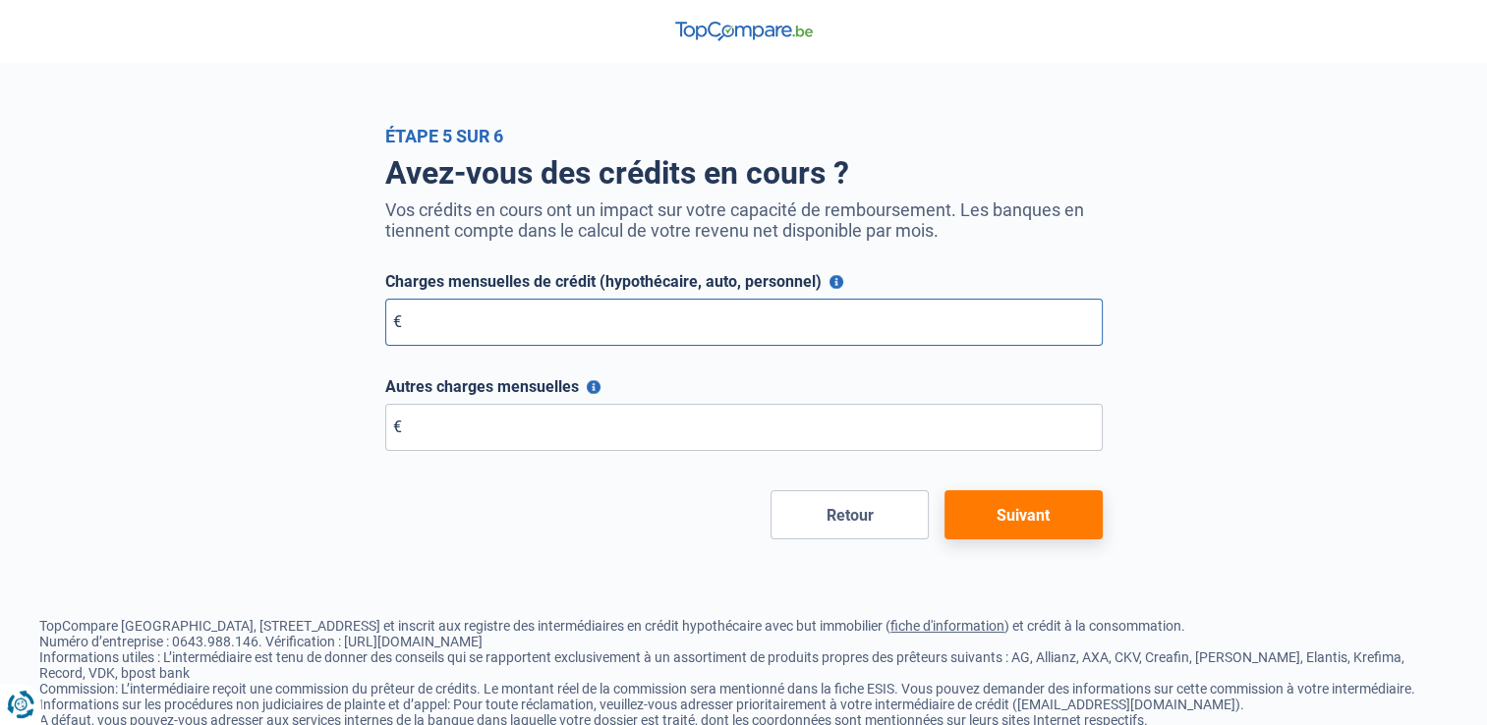
click at [534, 325] on input "Charges mensuelles de crédit (hypothécaire, auto, personnel)" at bounding box center [743, 322] width 717 height 47
type input "37"
click at [593, 387] on button "Autres charges mensuelles" at bounding box center [594, 387] width 14 height 14
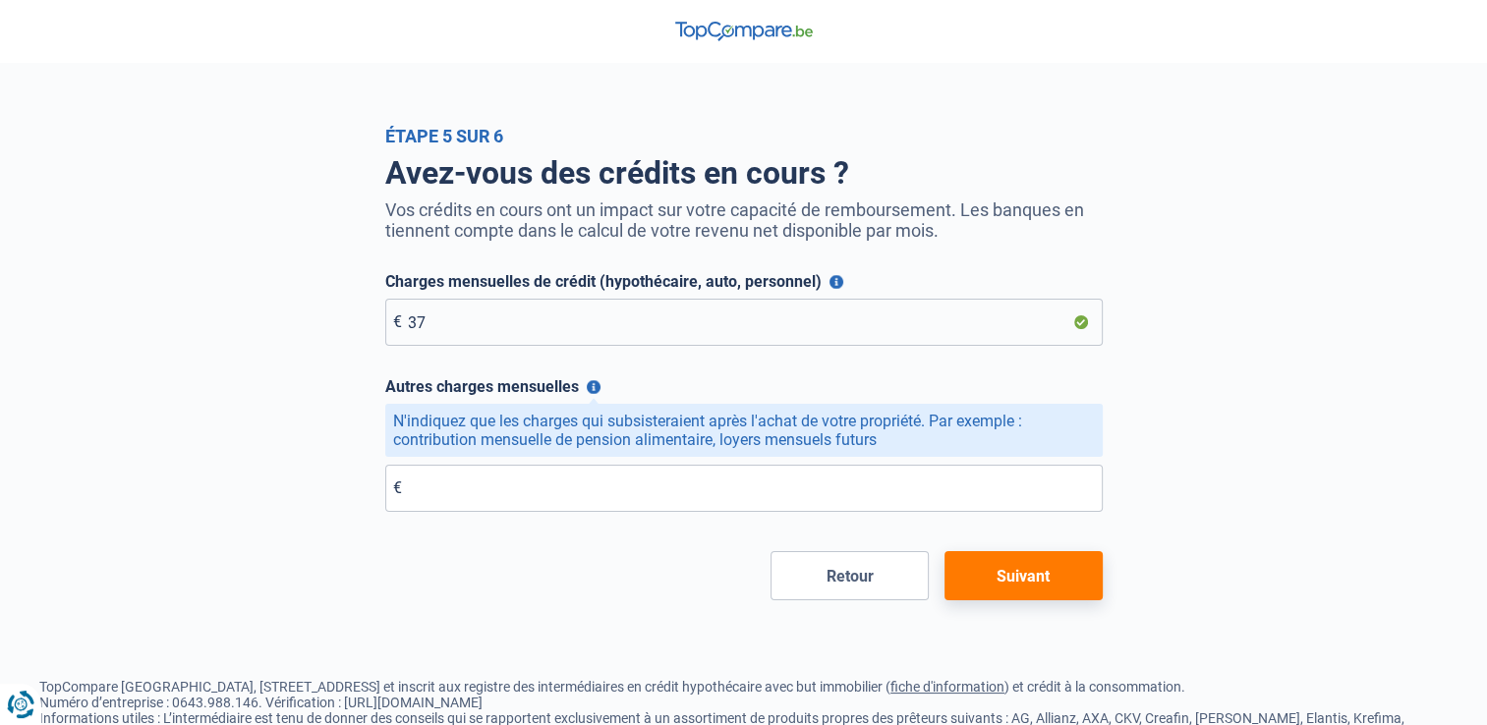
click at [1038, 561] on button "Suivant" at bounding box center [1023, 575] width 158 height 49
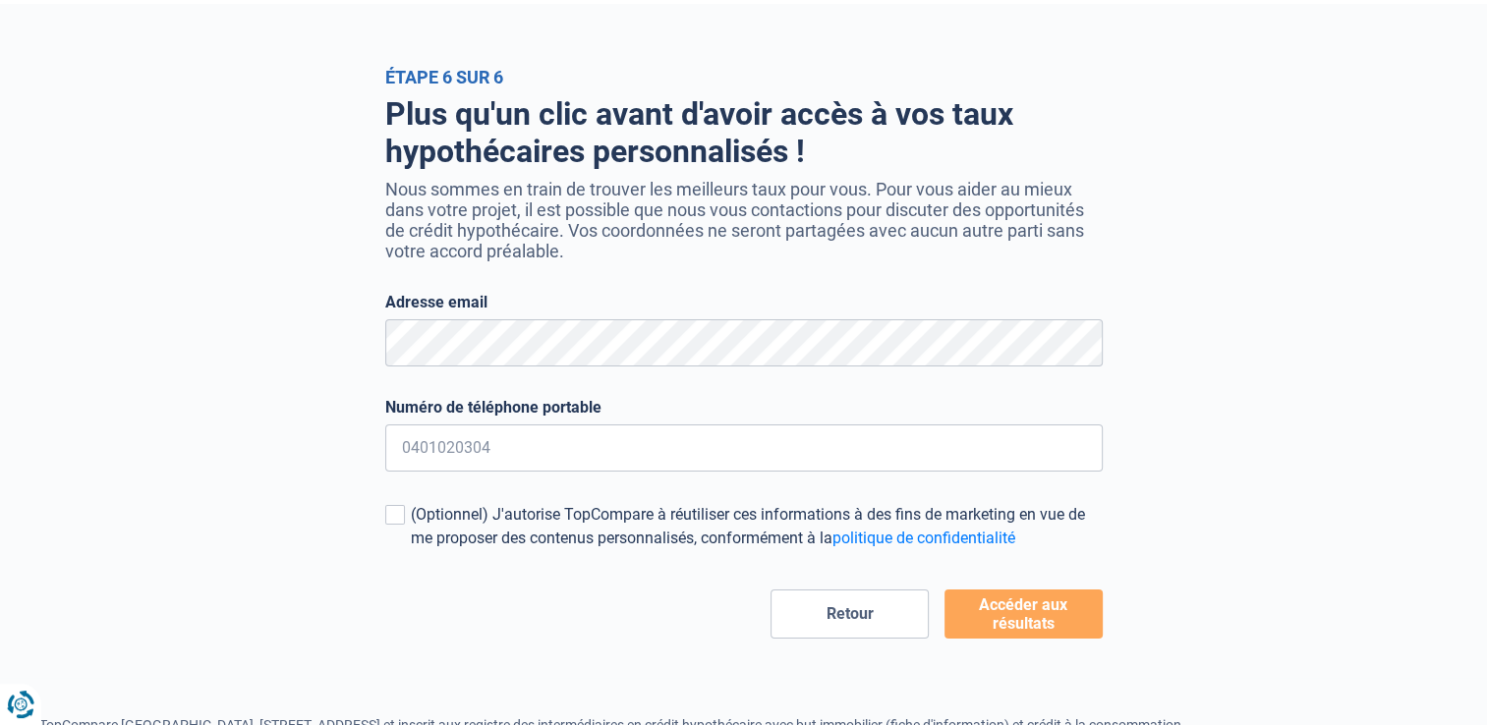
scroll to position [59, 0]
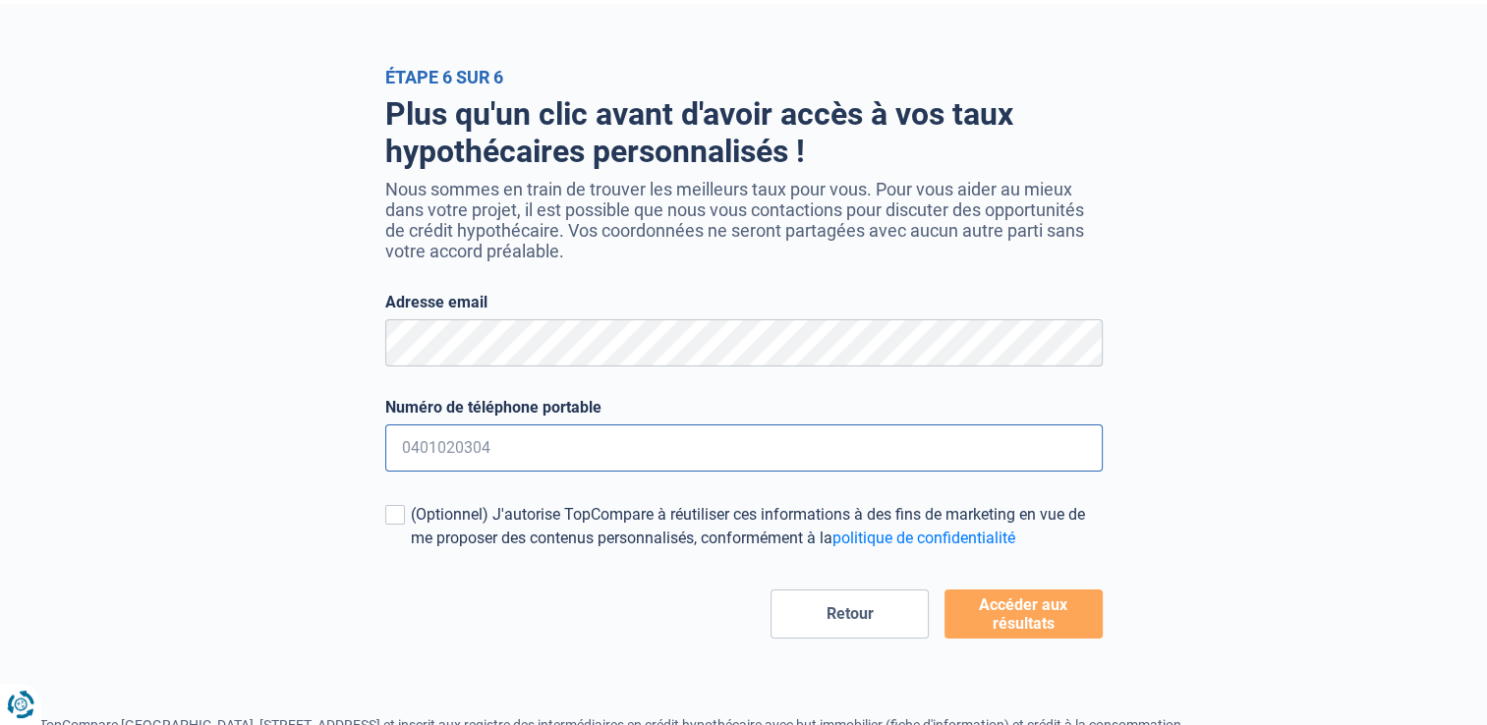
click at [522, 438] on input "Numéro de téléphone portable" at bounding box center [743, 447] width 717 height 47
type input "0485882855"
click at [285, 507] on div "Plus qu'un clic avant d'avoir accès à vos taux hypothécaires personnalisés ! No…" at bounding box center [744, 362] width 1120 height 551
click at [1067, 598] on button "Accéder aux résultats" at bounding box center [1023, 614] width 158 height 49
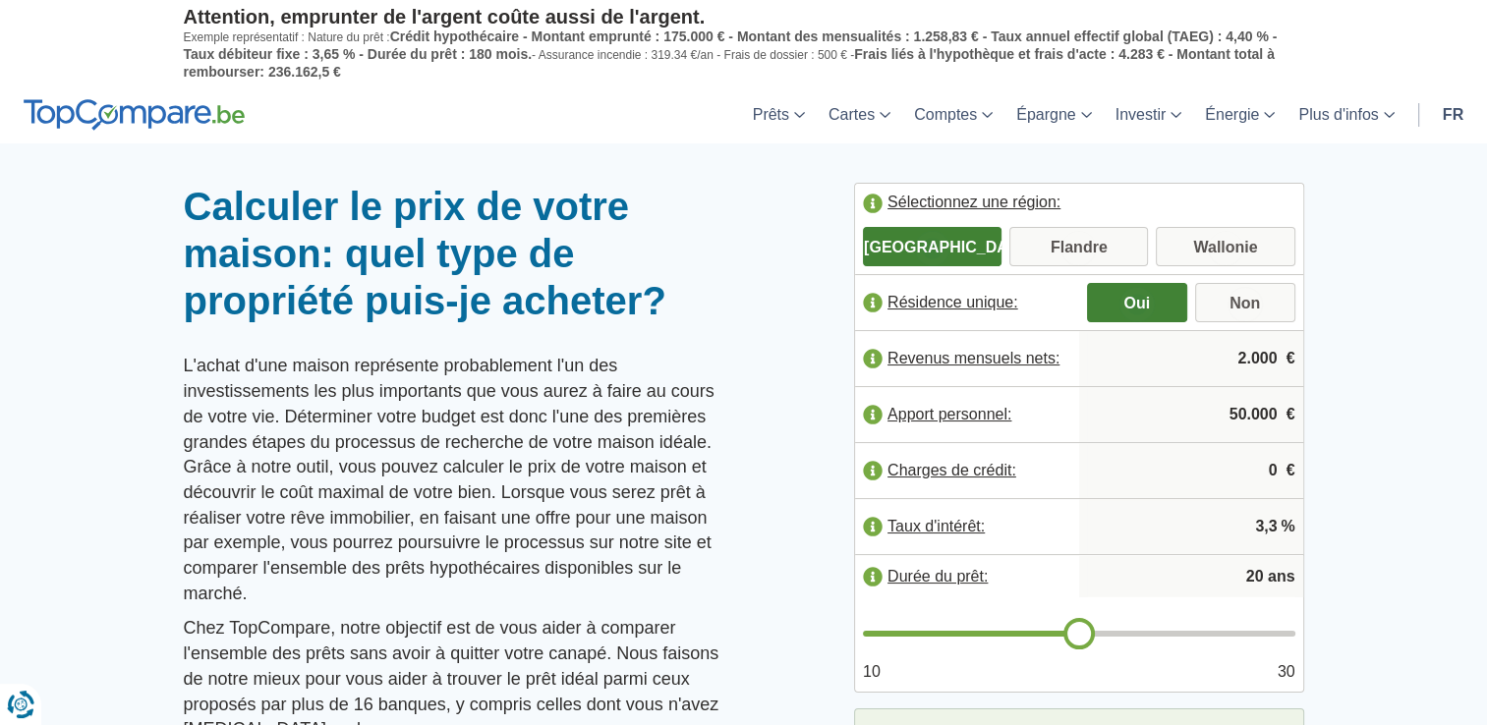
click at [1231, 353] on input "2.000" at bounding box center [1191, 358] width 208 height 53
type input "3.250"
click at [1411, 183] on div at bounding box center [743, 183] width 1487 height 0
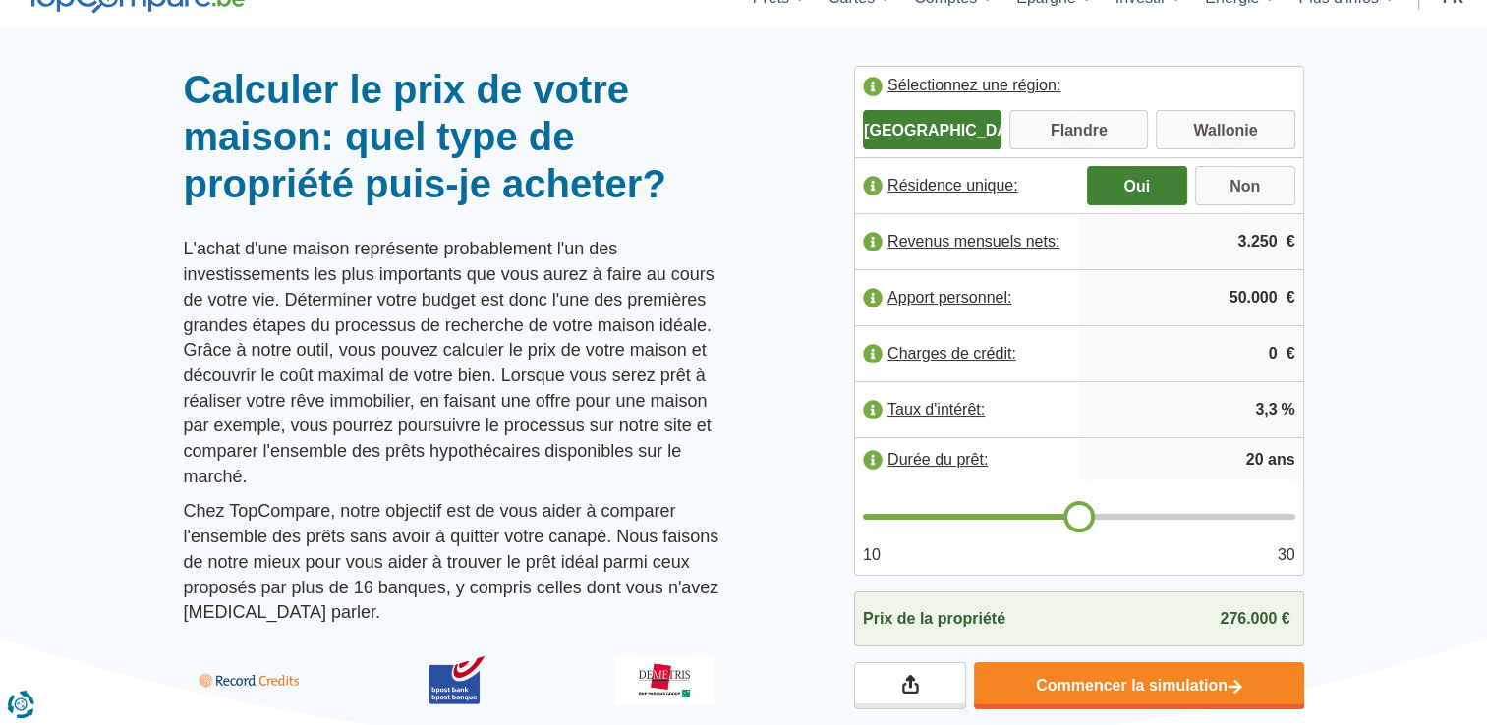
scroll to position [118, 0]
type input "21"
type input "22"
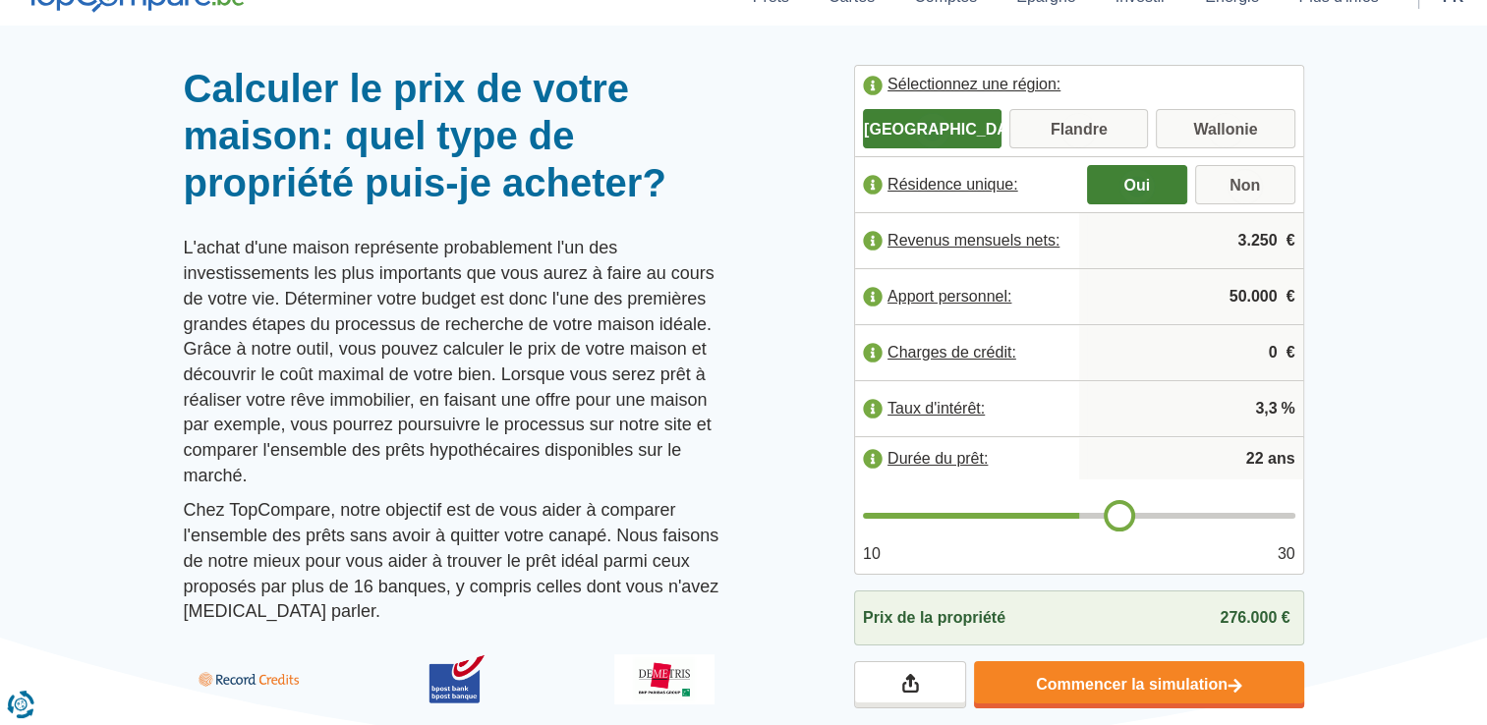
type input "23"
type input "24"
type input "25"
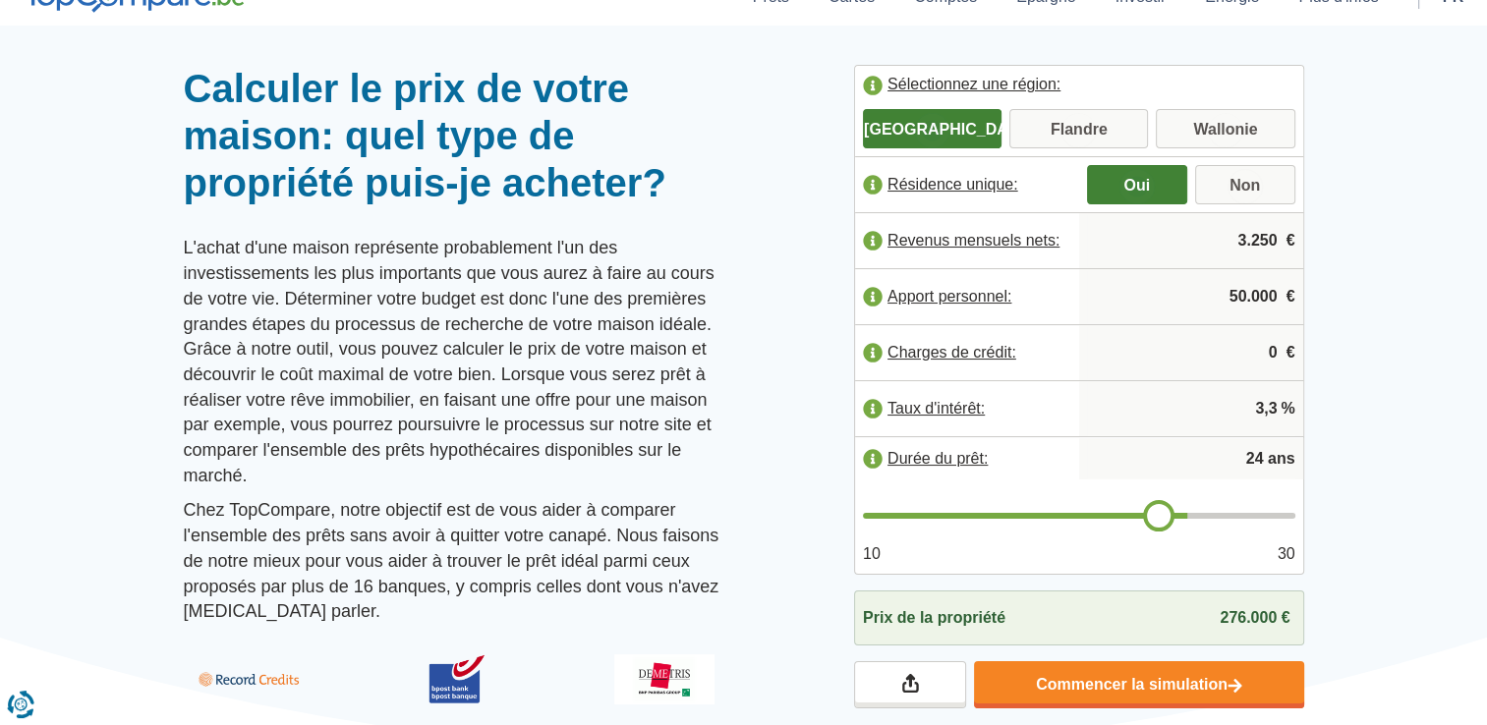
type input "25"
type input "26"
type input "27"
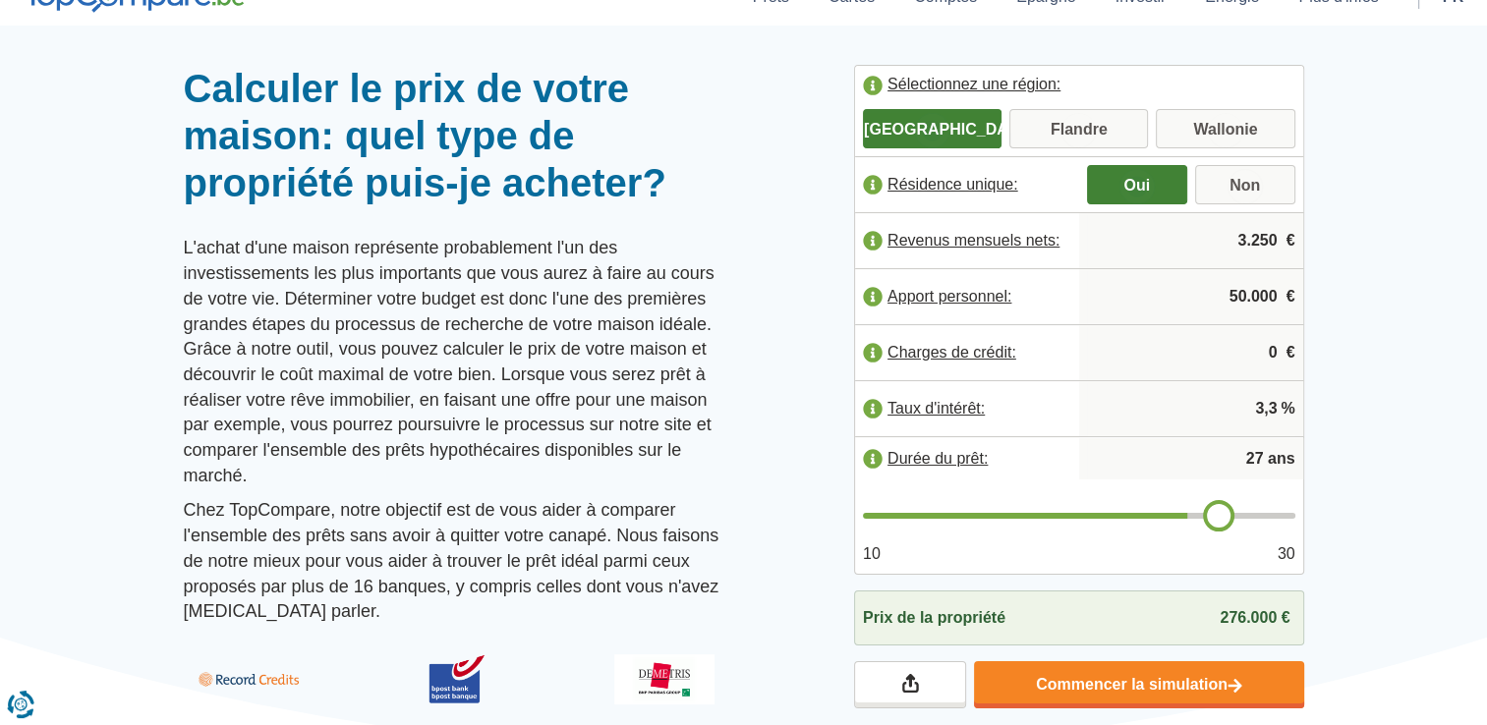
type input "28"
type input "29"
type input "30"
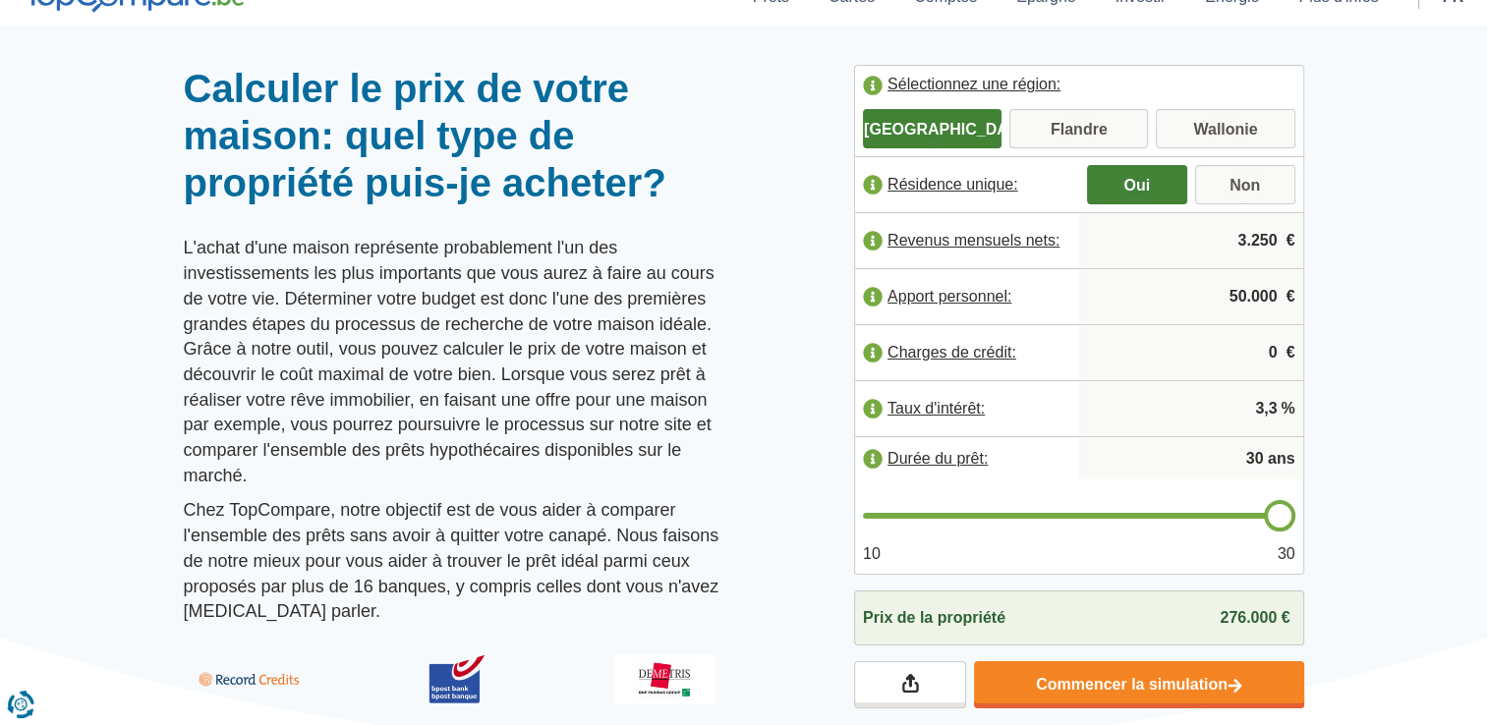
drag, startPoint x: 1085, startPoint y: 516, endPoint x: 1277, endPoint y: 497, distance: 193.5
type input "30"
click at [1277, 513] on input "range" at bounding box center [1079, 516] width 432 height 6
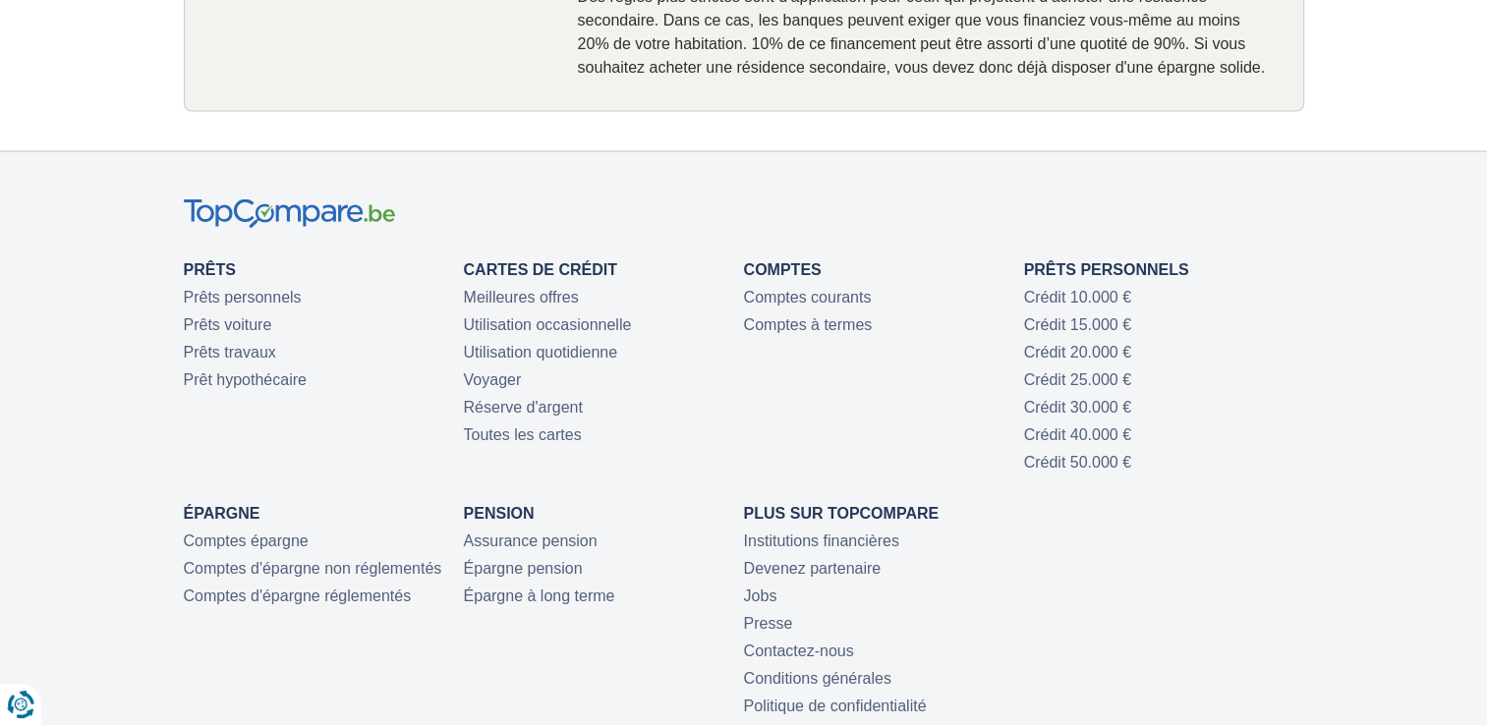
scroll to position [4070, 0]
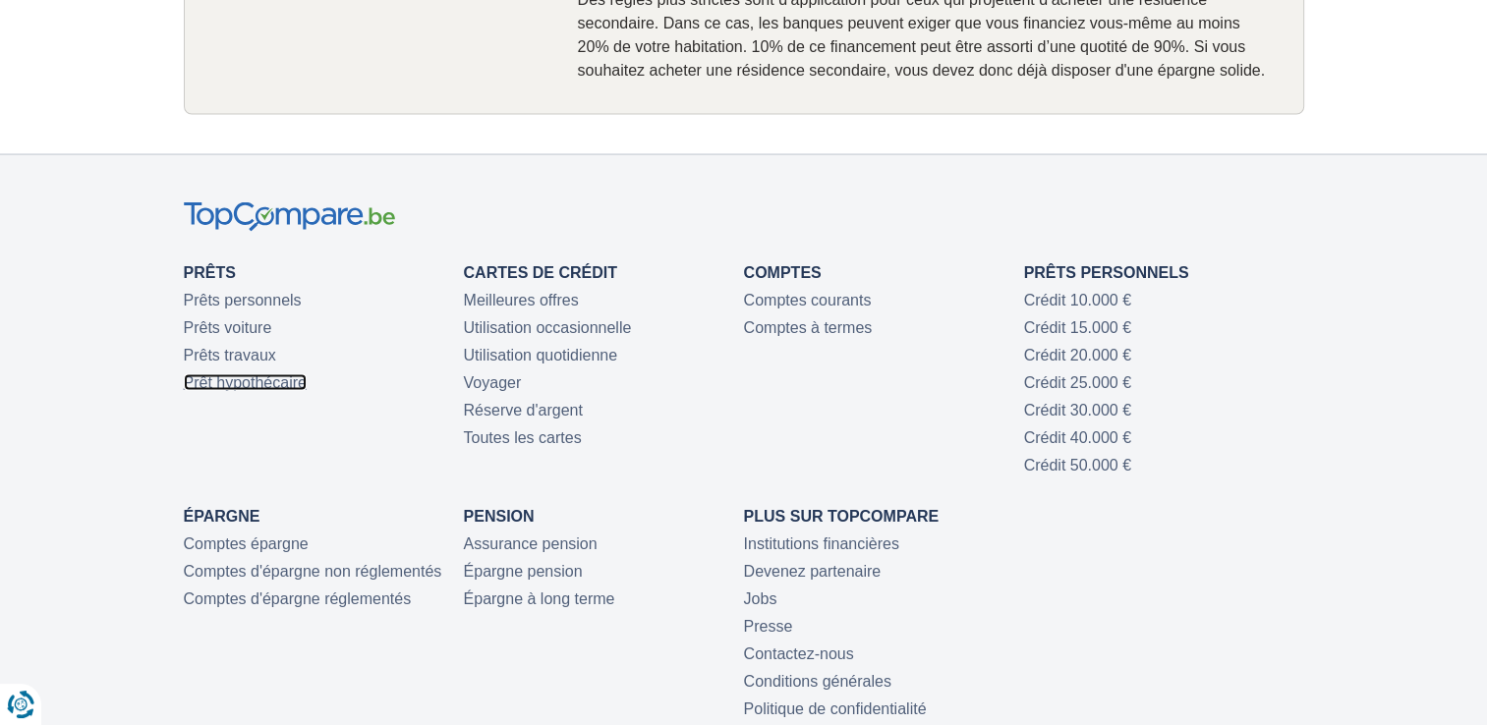
click at [227, 374] on link "Prêt hypothécaire" at bounding box center [245, 382] width 123 height 17
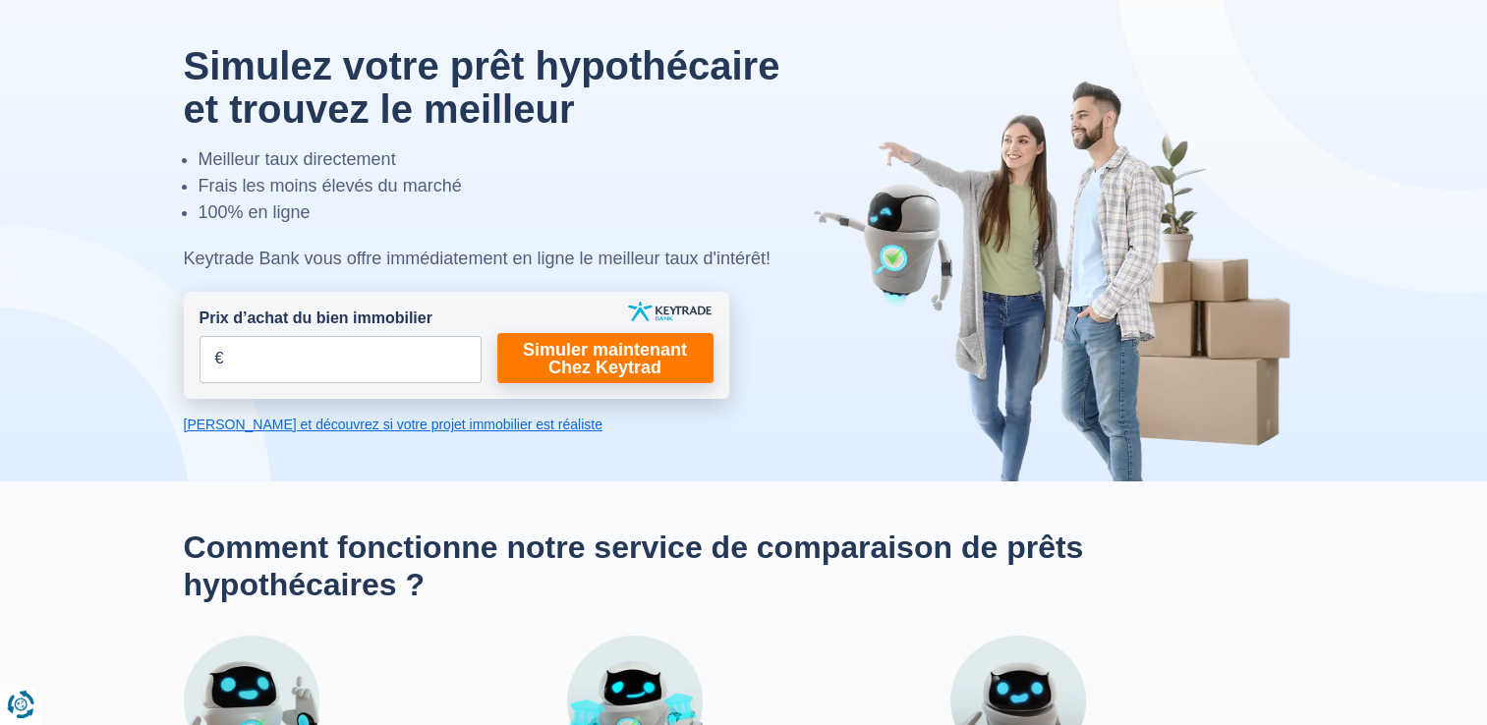
scroll to position [59, 0]
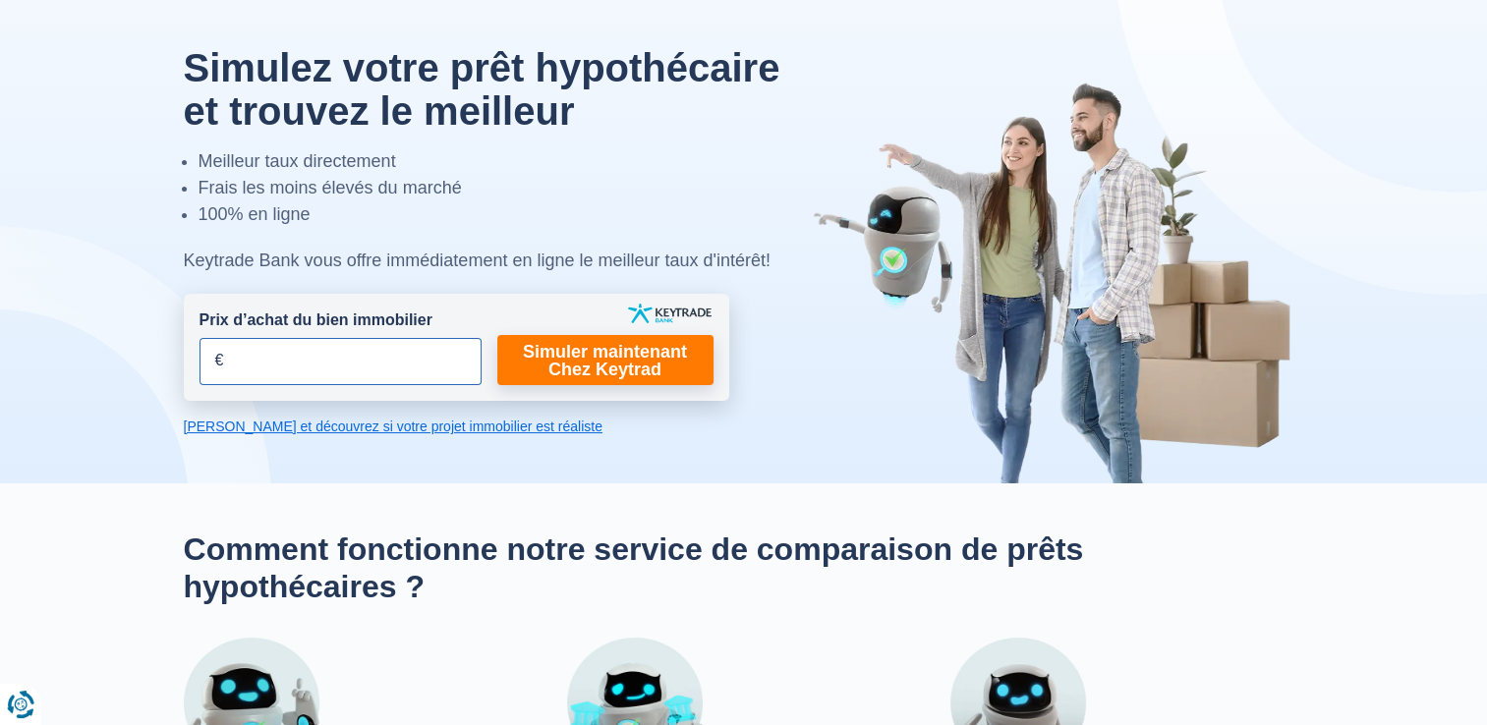
click at [248, 360] on input "Prix d’achat du bien immobilier" at bounding box center [340, 361] width 282 height 47
type input "325.000"
click at [566, 357] on link "Simuler maintenant Chez Keytrad" at bounding box center [605, 360] width 216 height 50
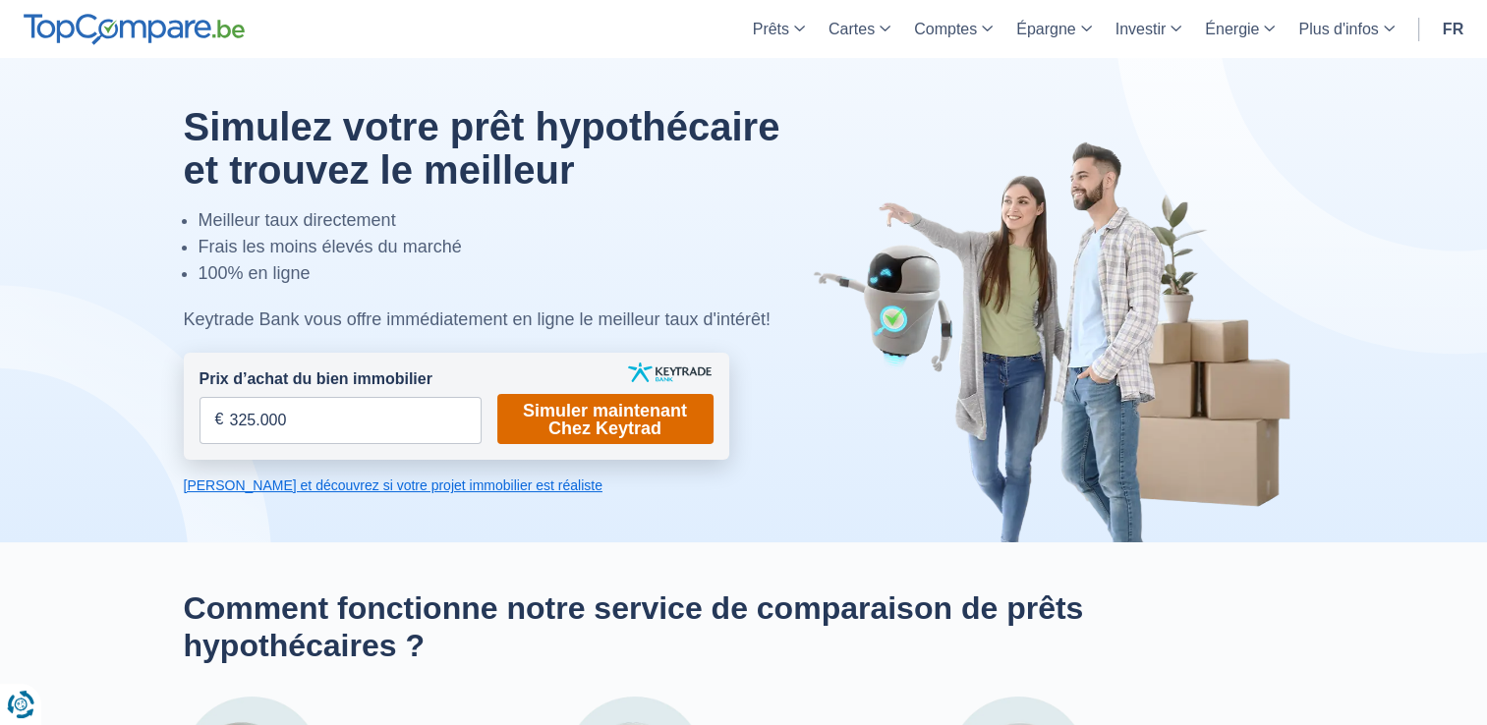
click at [558, 402] on link "Simuler maintenant Chez Keytrad" at bounding box center [605, 419] width 216 height 50
click at [484, 489] on link "Calculez et découvrez si votre projet immobilier est réaliste" at bounding box center [456, 486] width 545 height 20
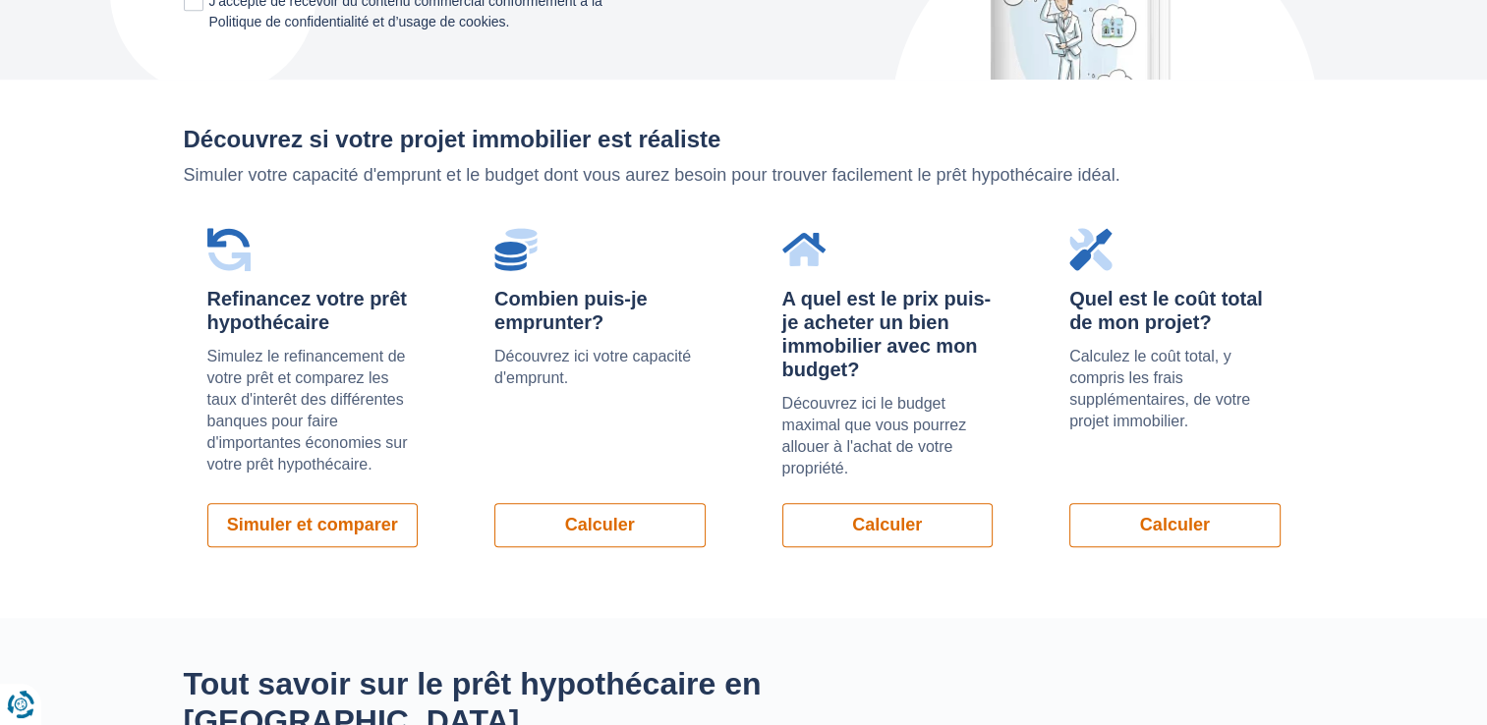
scroll to position [1356, 0]
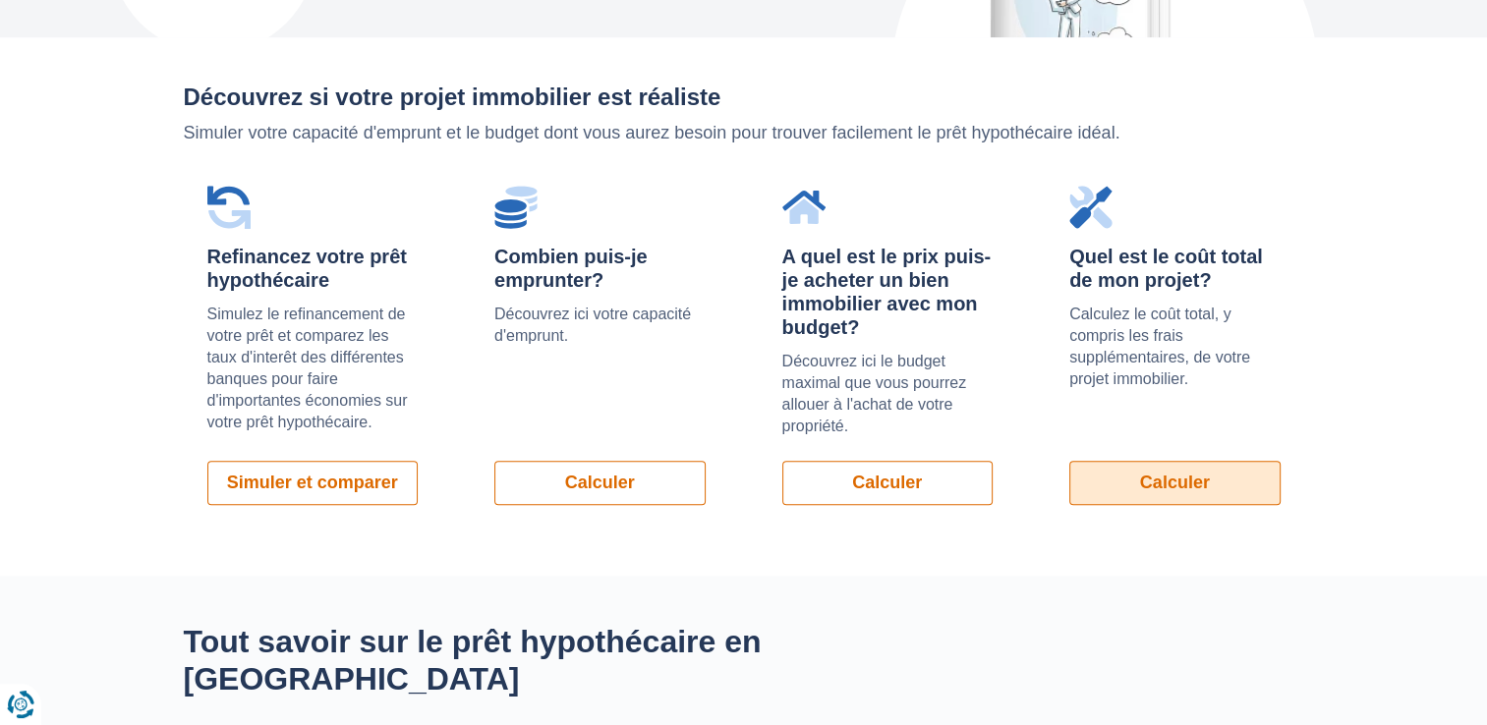
click at [1197, 461] on link "Calculer" at bounding box center [1174, 483] width 211 height 44
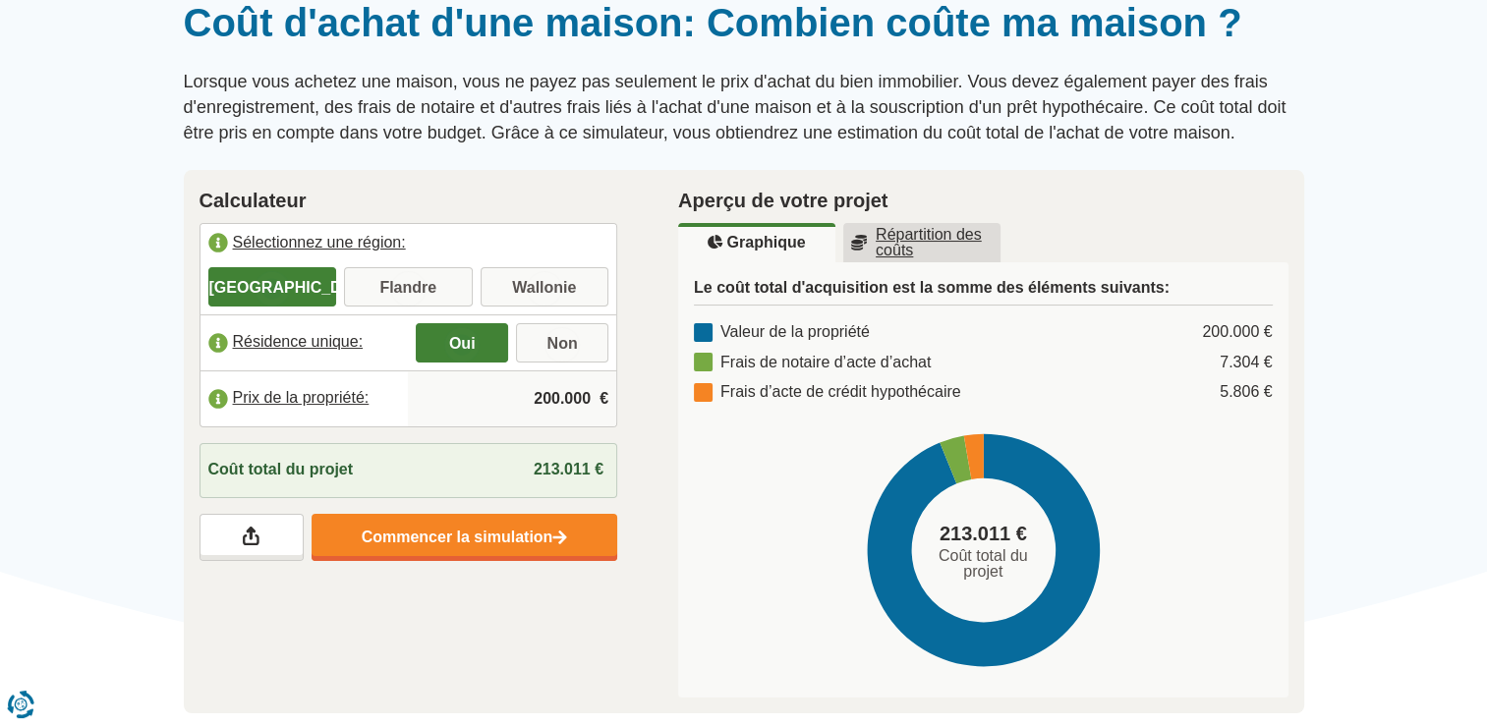
scroll to position [185, 0]
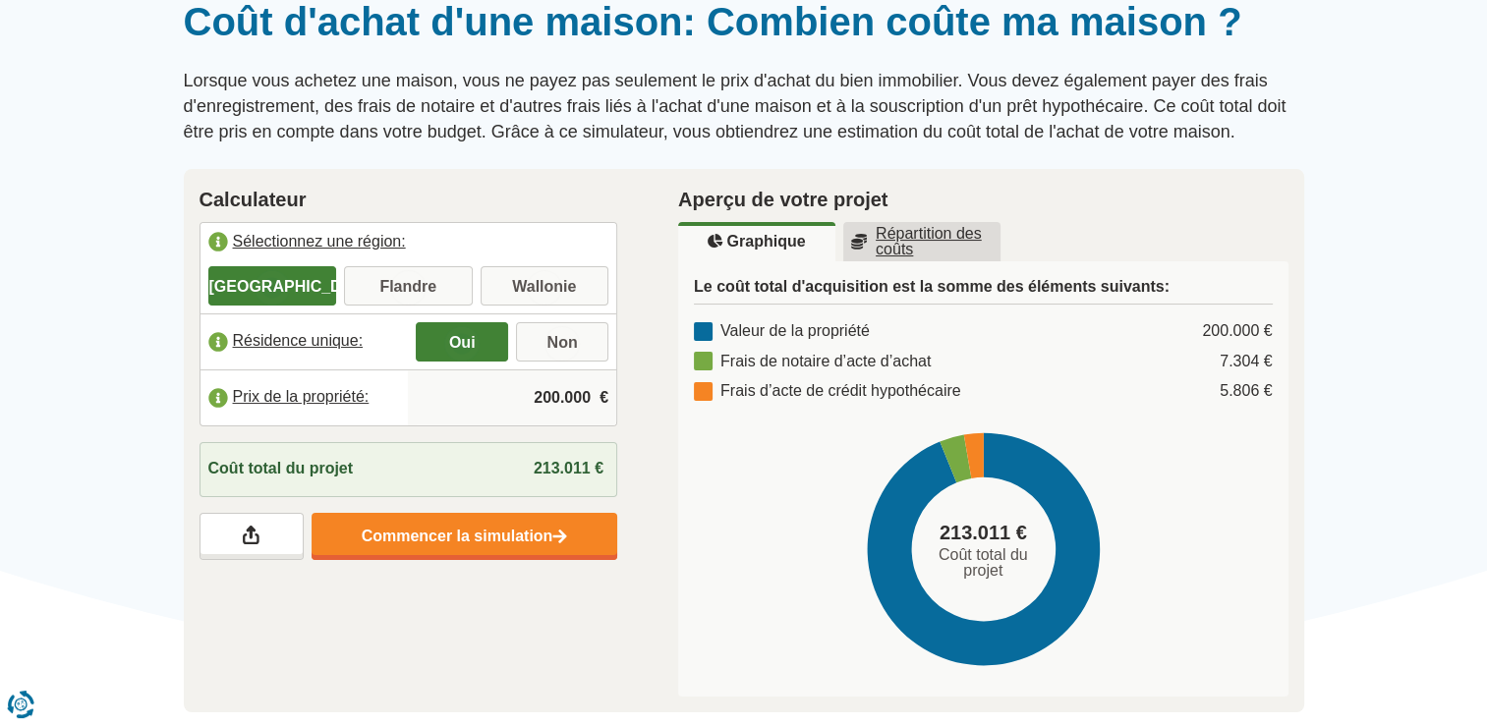
click at [535, 387] on input "200.000" at bounding box center [512, 397] width 193 height 53
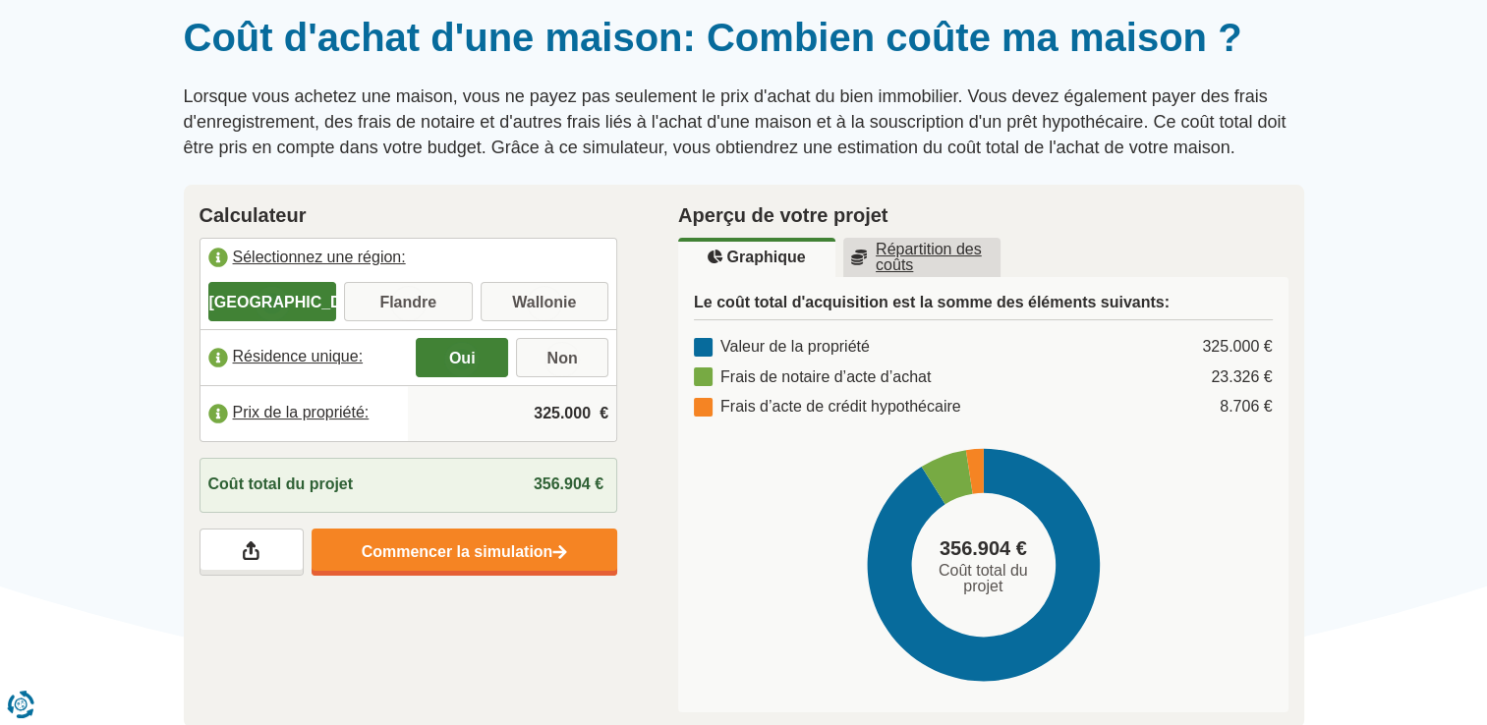
scroll to position [159, 0]
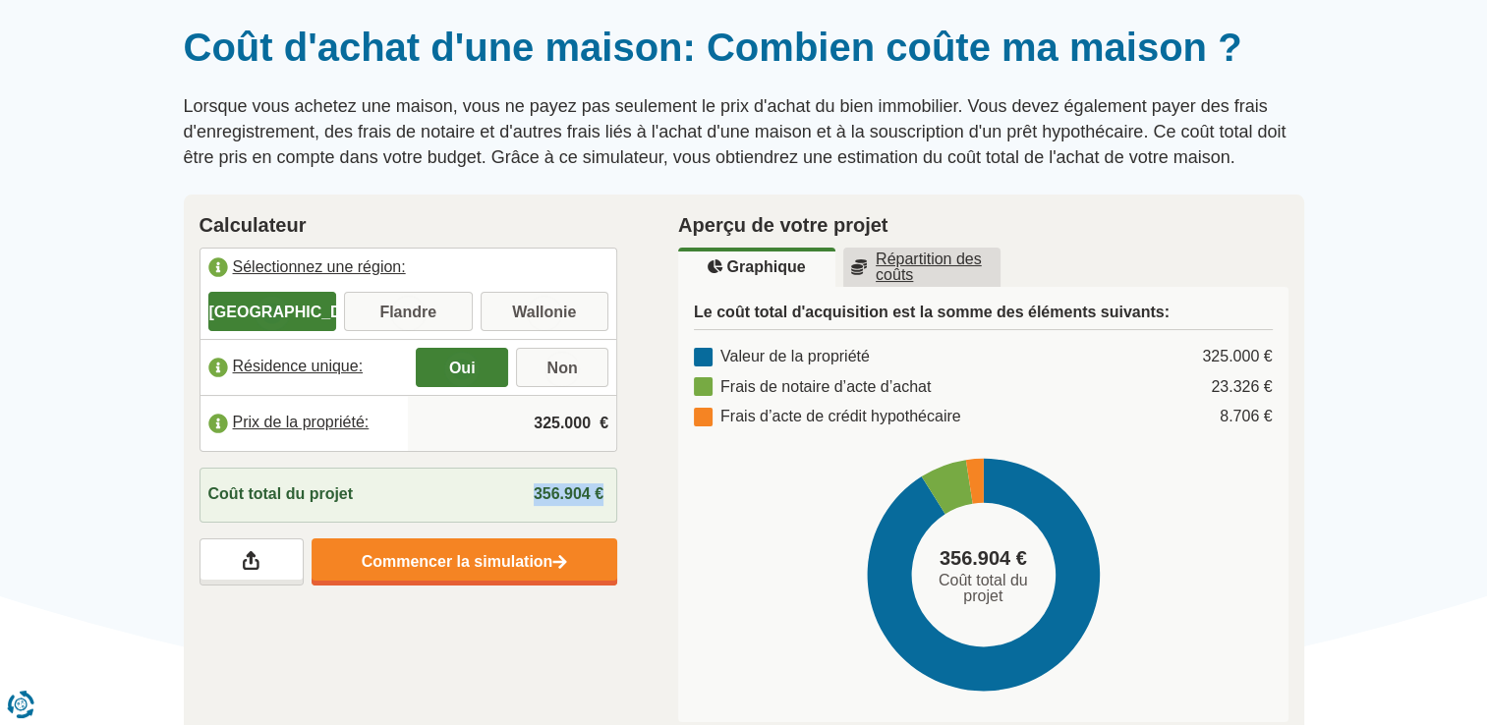
drag, startPoint x: 534, startPoint y: 487, endPoint x: 629, endPoint y: 488, distance: 95.3
click at [629, 488] on div "Calculateur Sélectionnez une région: [GEOGRAPHIC_DATA] [GEOGRAPHIC_DATA] [GEOGR…" at bounding box center [409, 398] width 480 height 407
copy span "356.904 €"
click at [143, 24] on div at bounding box center [743, 24] width 1487 height 0
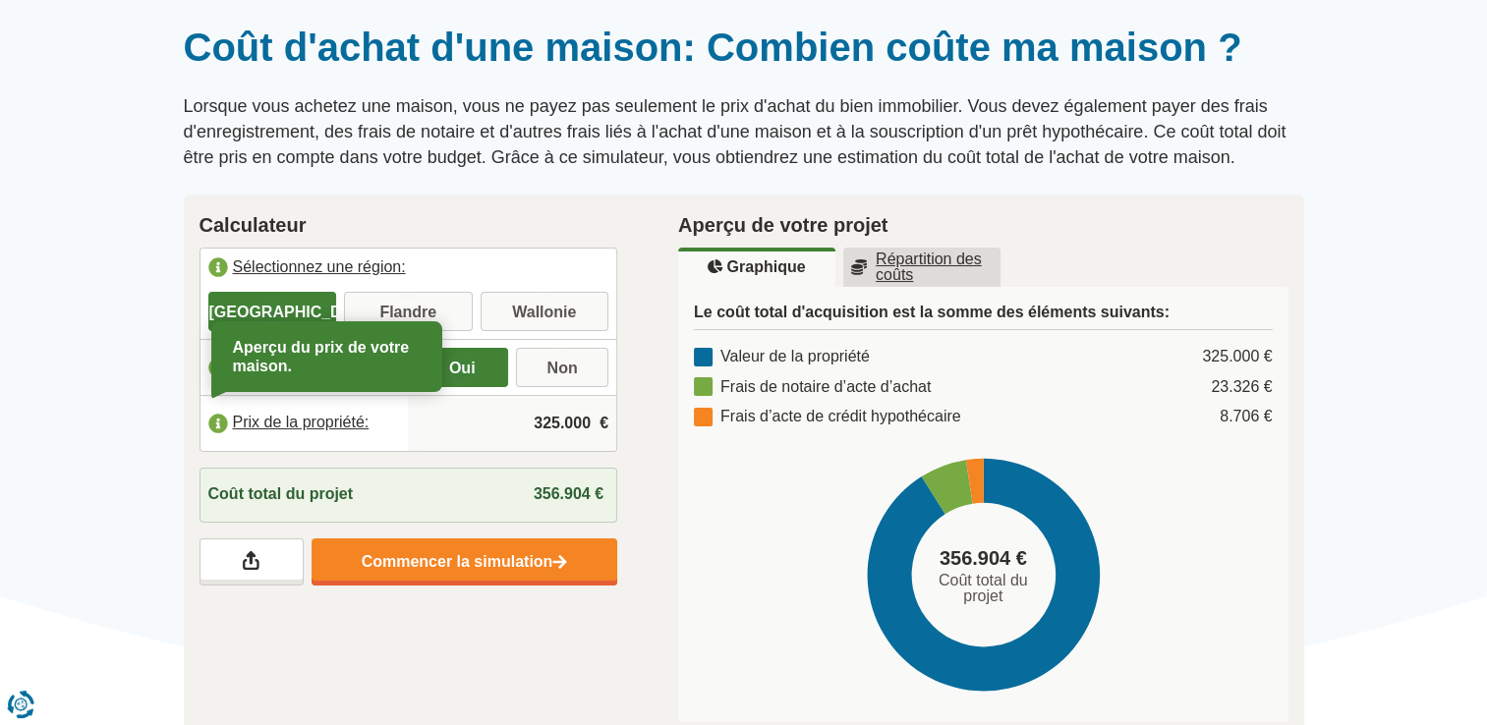
click at [360, 426] on label "Prix de la propriété:" at bounding box center [304, 423] width 208 height 43
click at [550, 430] on input "325.000" at bounding box center [512, 423] width 193 height 53
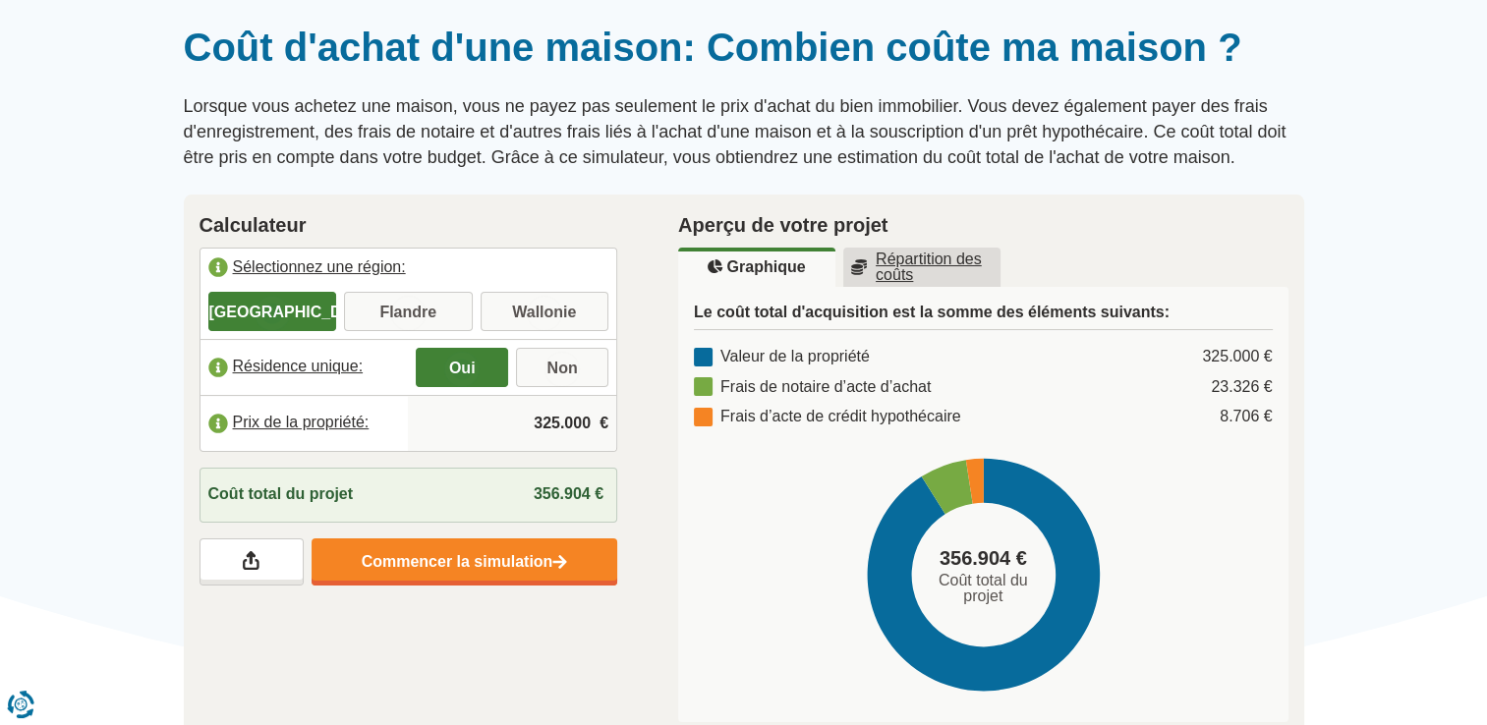
click at [550, 430] on input "325.000" at bounding box center [512, 423] width 193 height 53
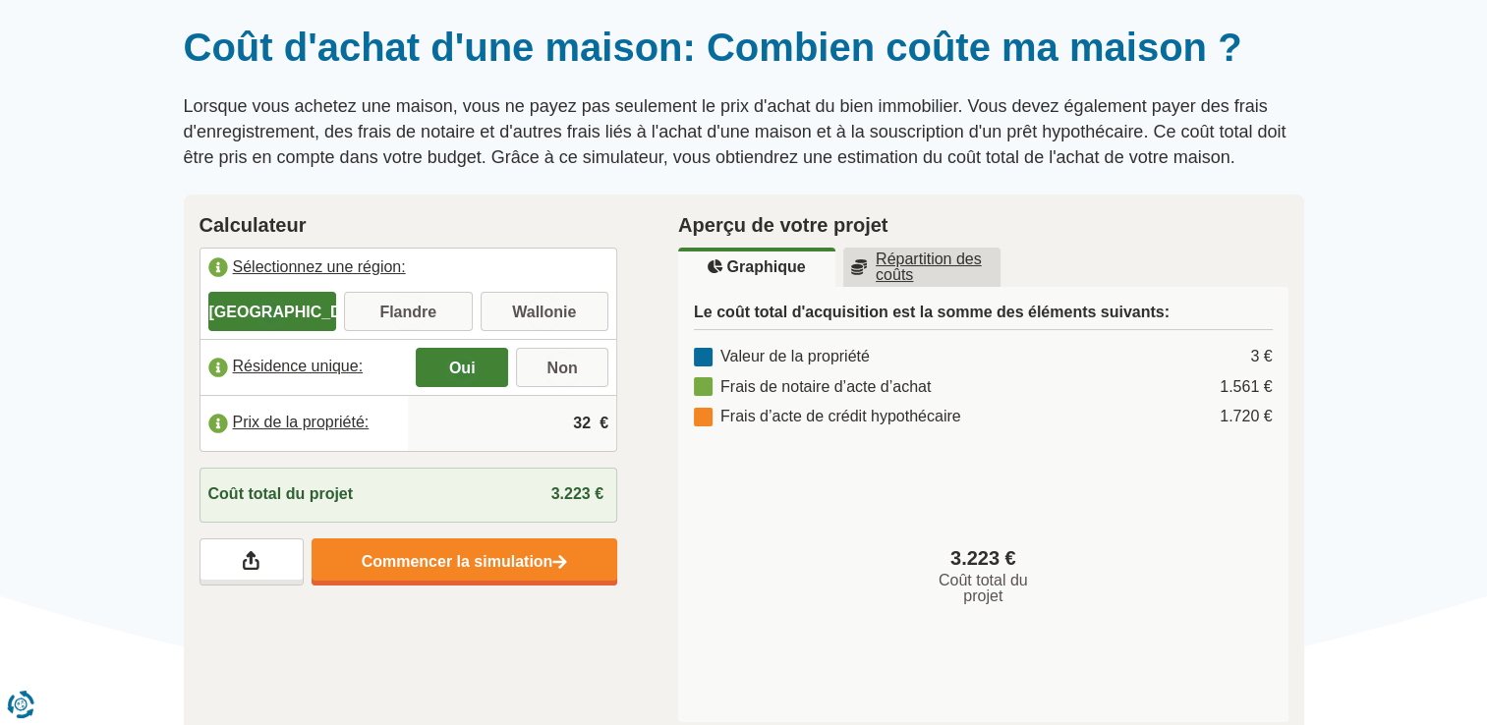
type input "3"
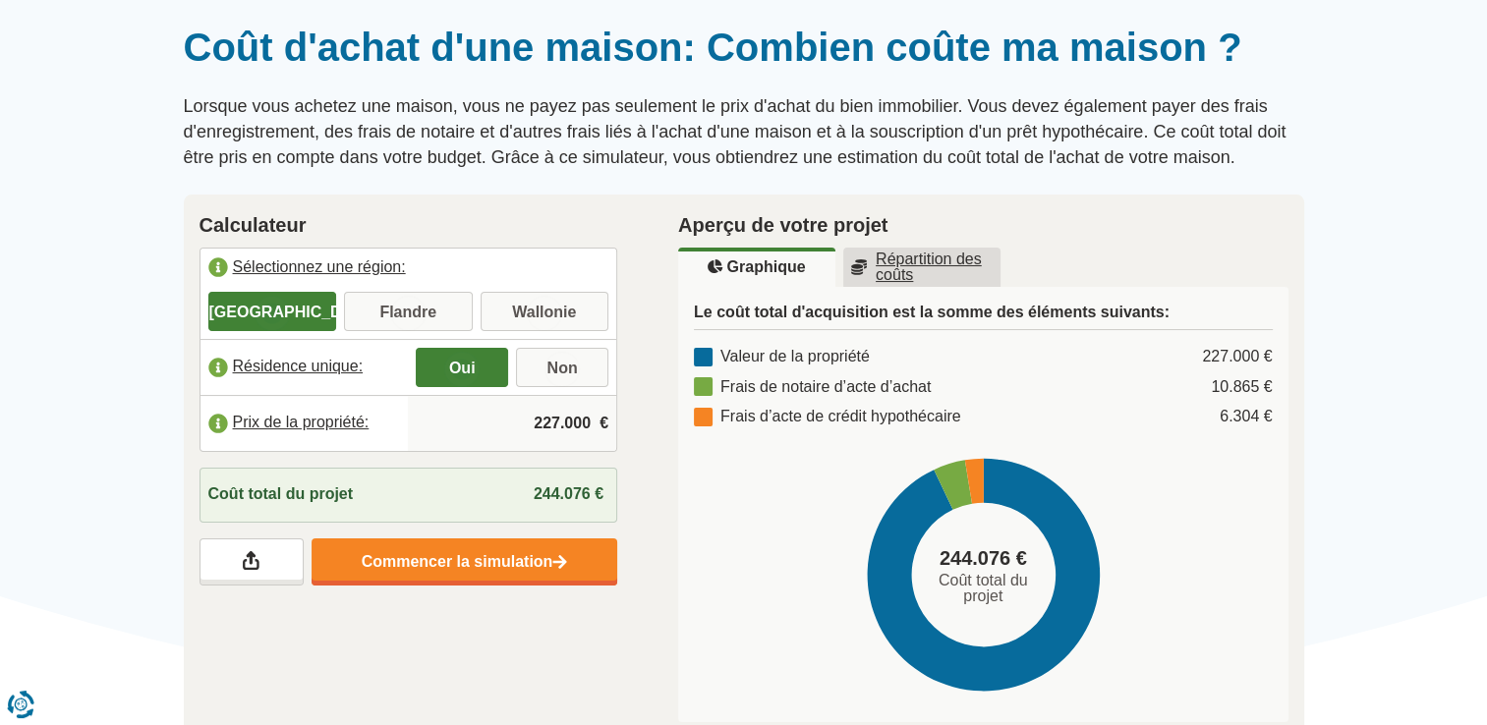
type input "227.000"
click at [135, 24] on div at bounding box center [743, 24] width 1487 height 0
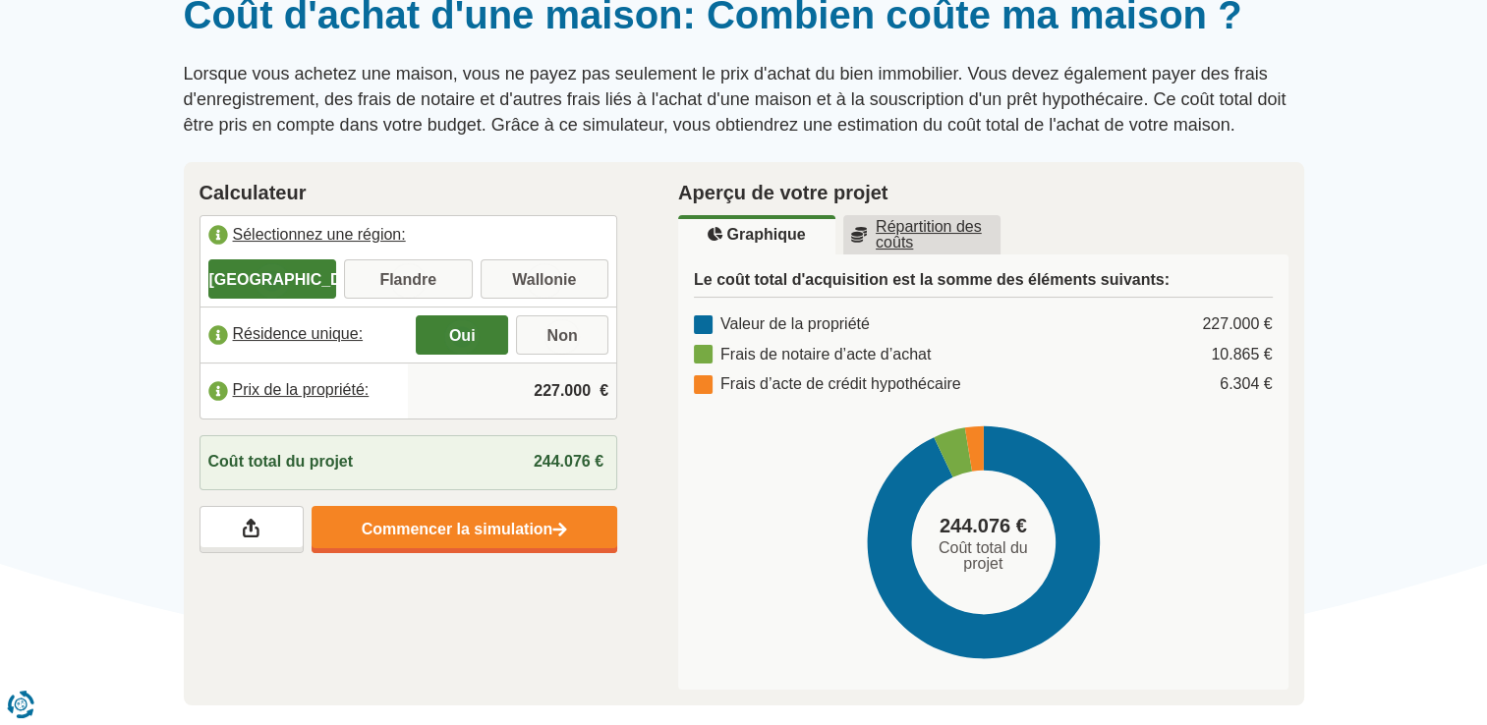
scroll to position [197, 0]
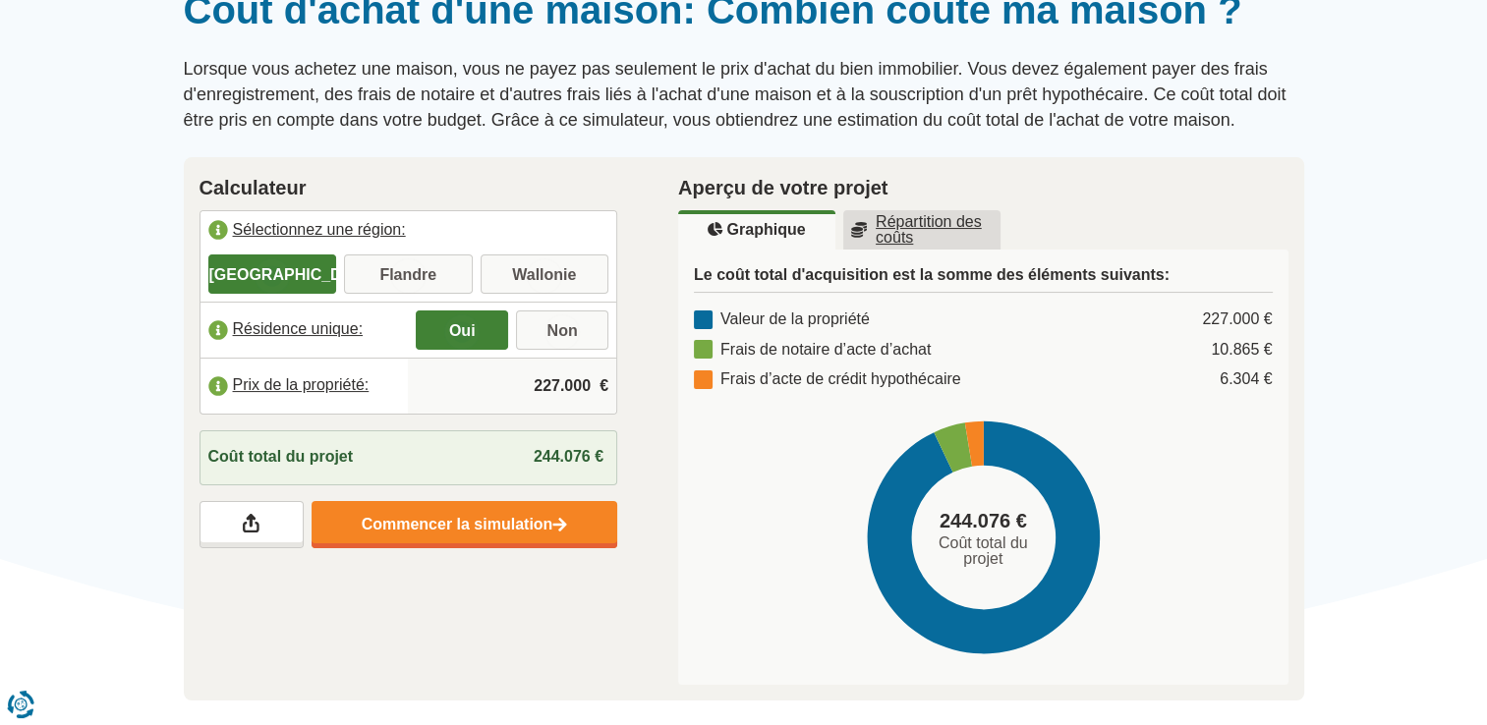
click at [917, 242] on u "Répartition des coûts" at bounding box center [921, 229] width 141 height 31
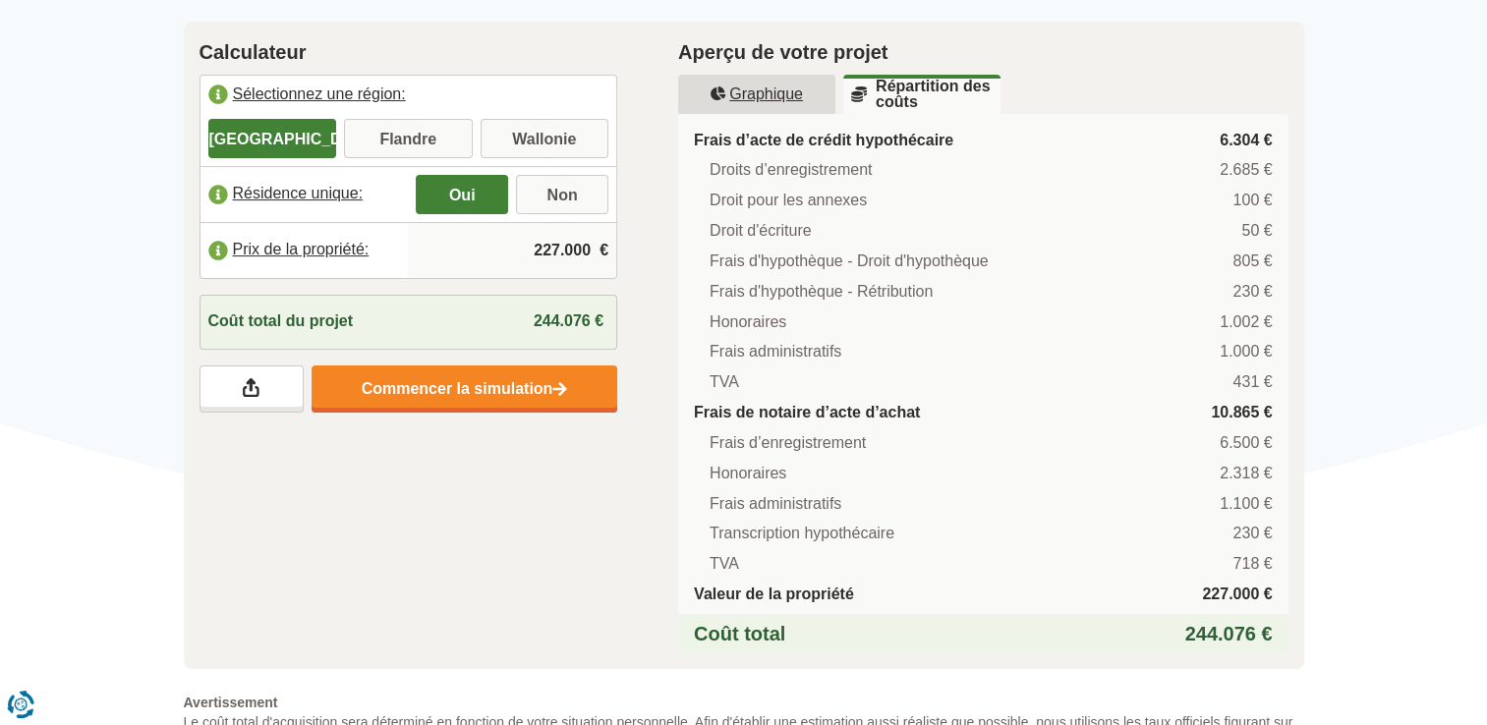
scroll to position [330, 0]
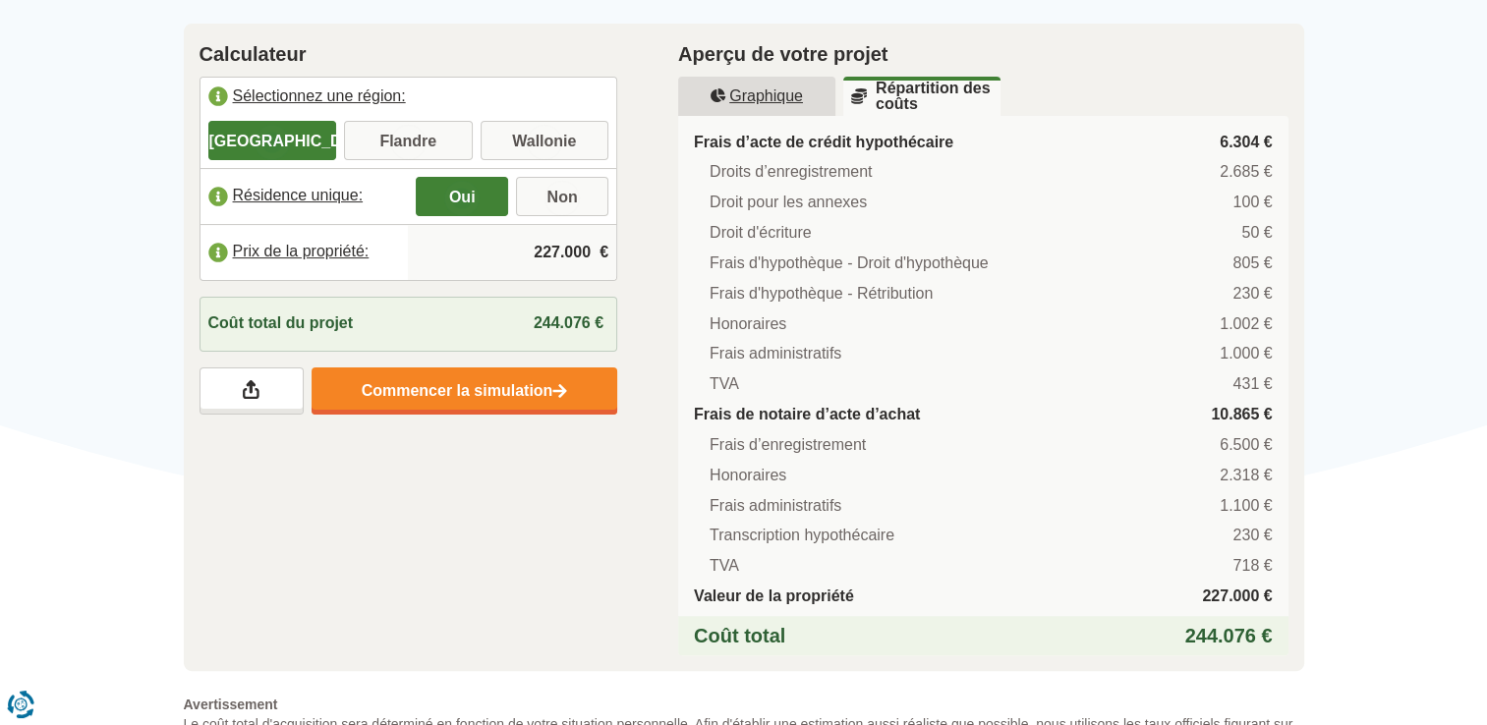
click at [739, 89] on u "Graphique" at bounding box center [756, 96] width 92 height 16
